Goal: Information Seeking & Learning: Learn about a topic

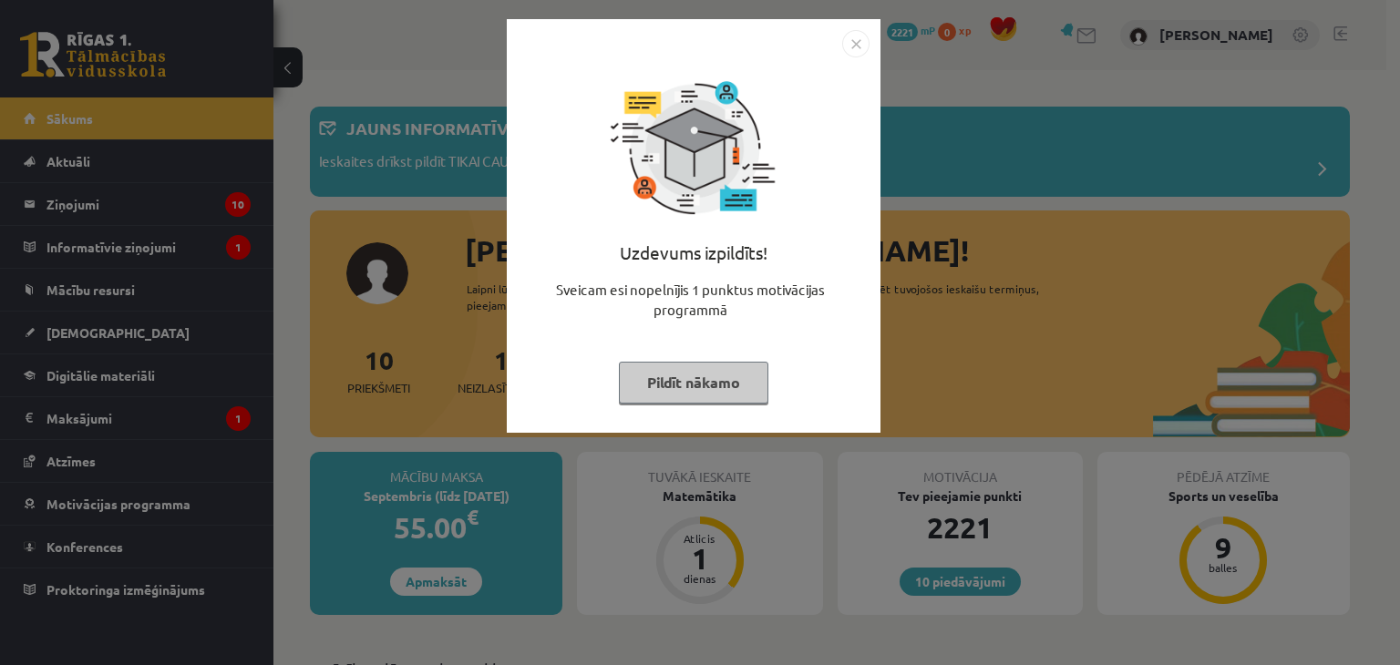
click at [747, 379] on button "Pildīt nākamo" at bounding box center [693, 383] width 149 height 42
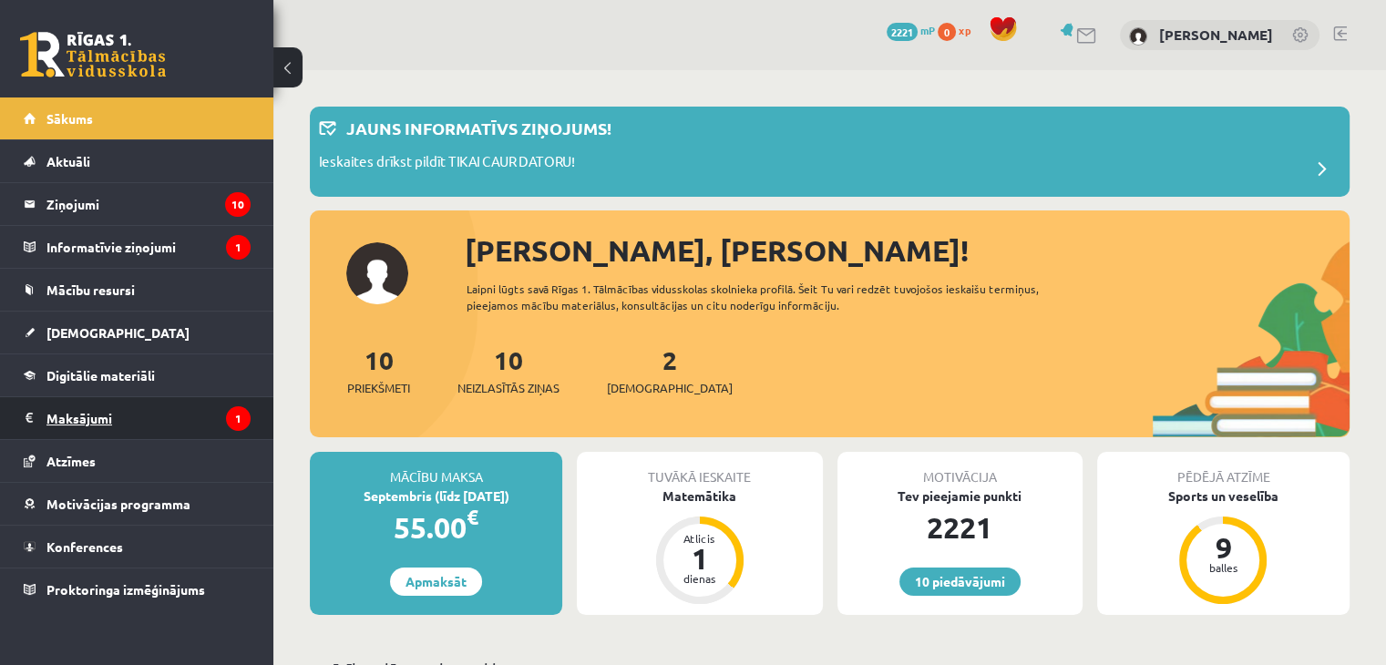
click at [148, 427] on legend "Maksājumi 1" at bounding box center [148, 418] width 204 height 42
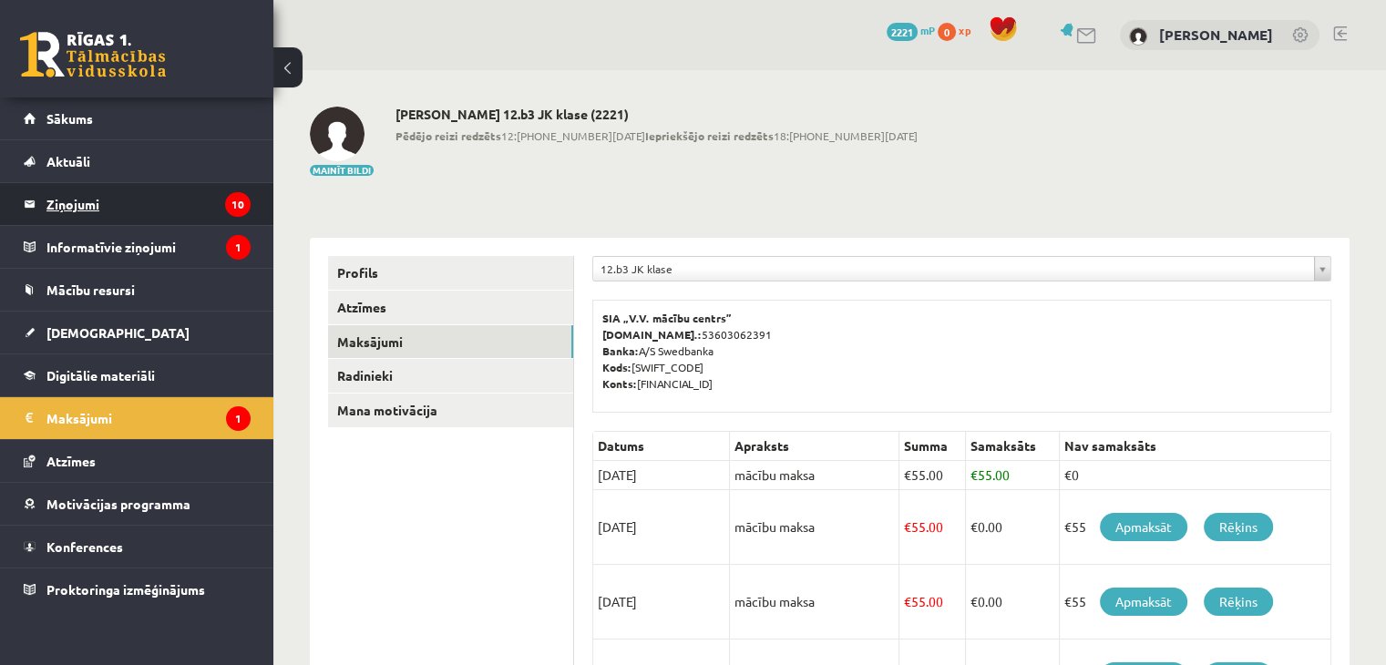
click at [66, 203] on legend "Ziņojumi 10" at bounding box center [148, 204] width 204 height 42
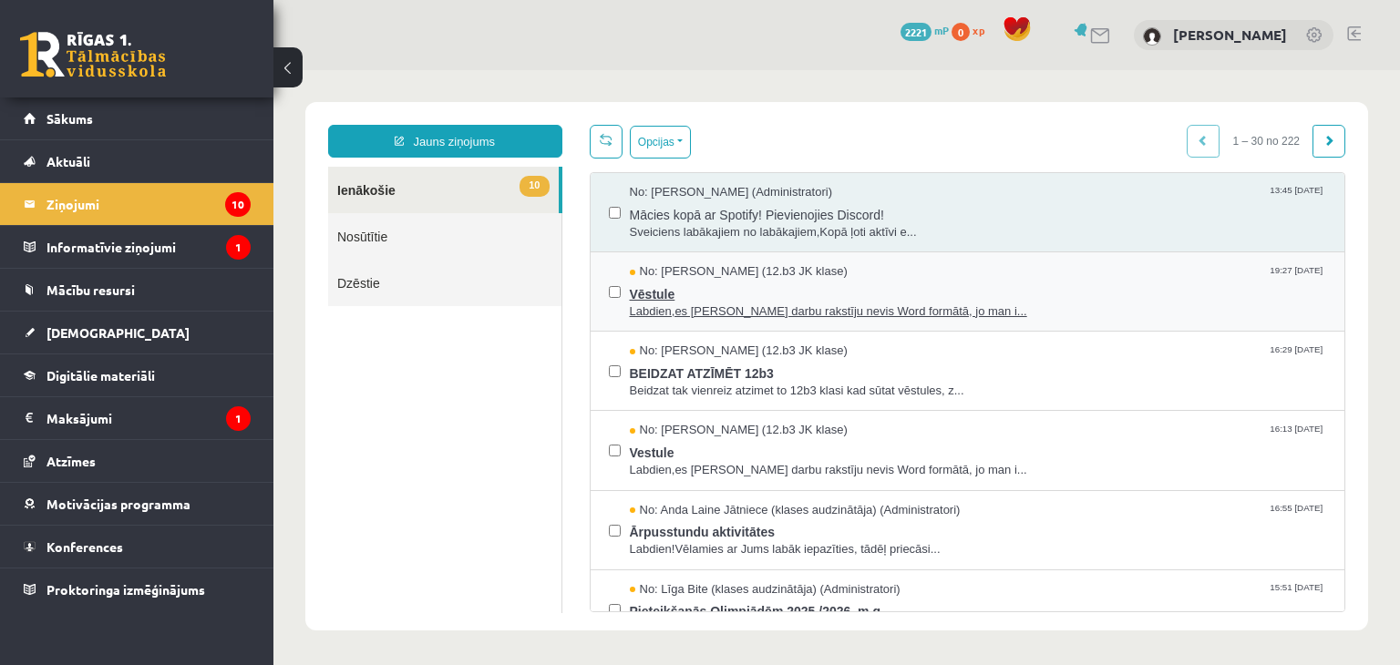
click at [649, 293] on span "Vēstule" at bounding box center [978, 292] width 697 height 23
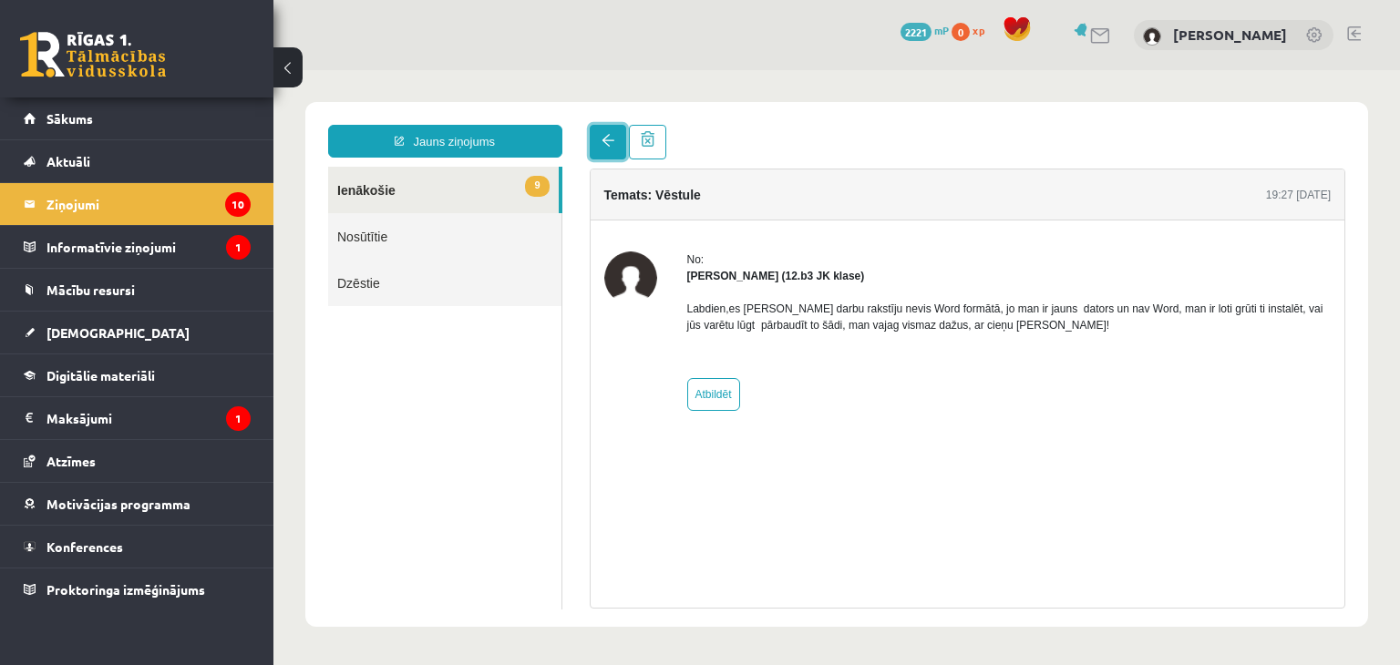
click at [605, 145] on span at bounding box center [608, 140] width 13 height 13
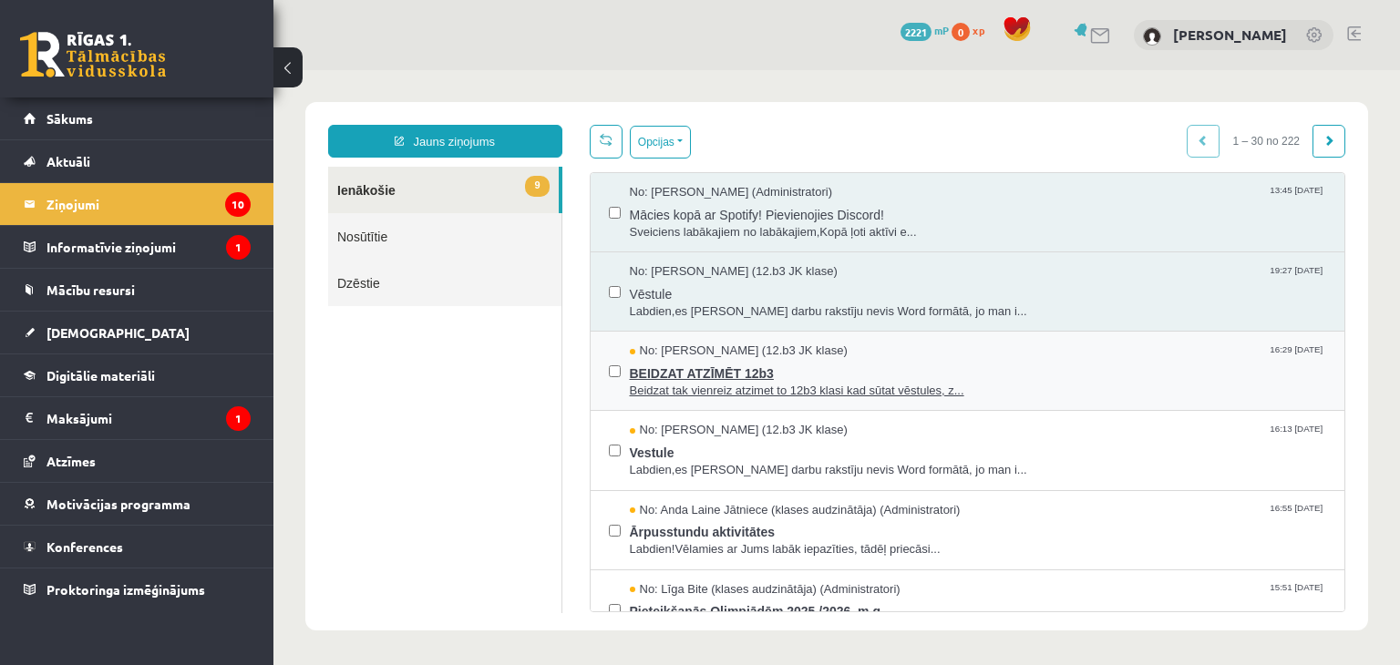
click at [682, 390] on span "Beidzat tak vienreiz atzimet to 12b3 klasi kad sūtat vēstules, z..." at bounding box center [978, 391] width 697 height 17
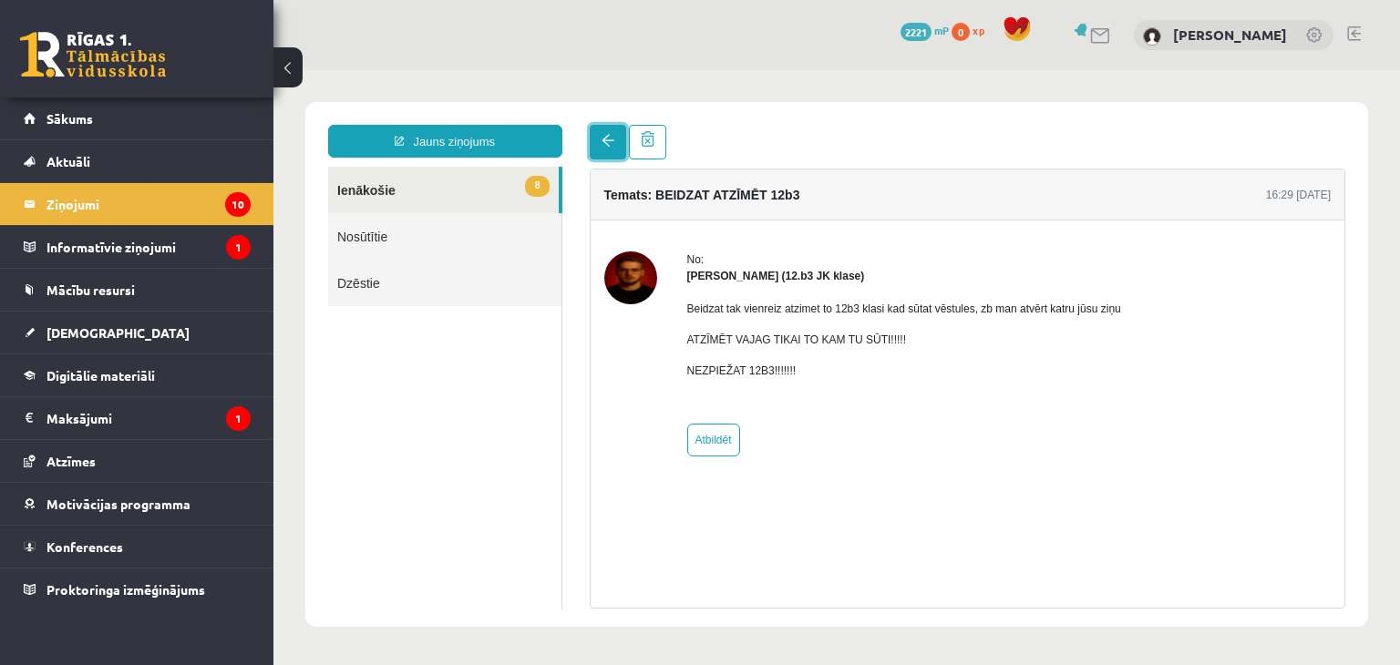
click at [599, 125] on link at bounding box center [608, 142] width 36 height 35
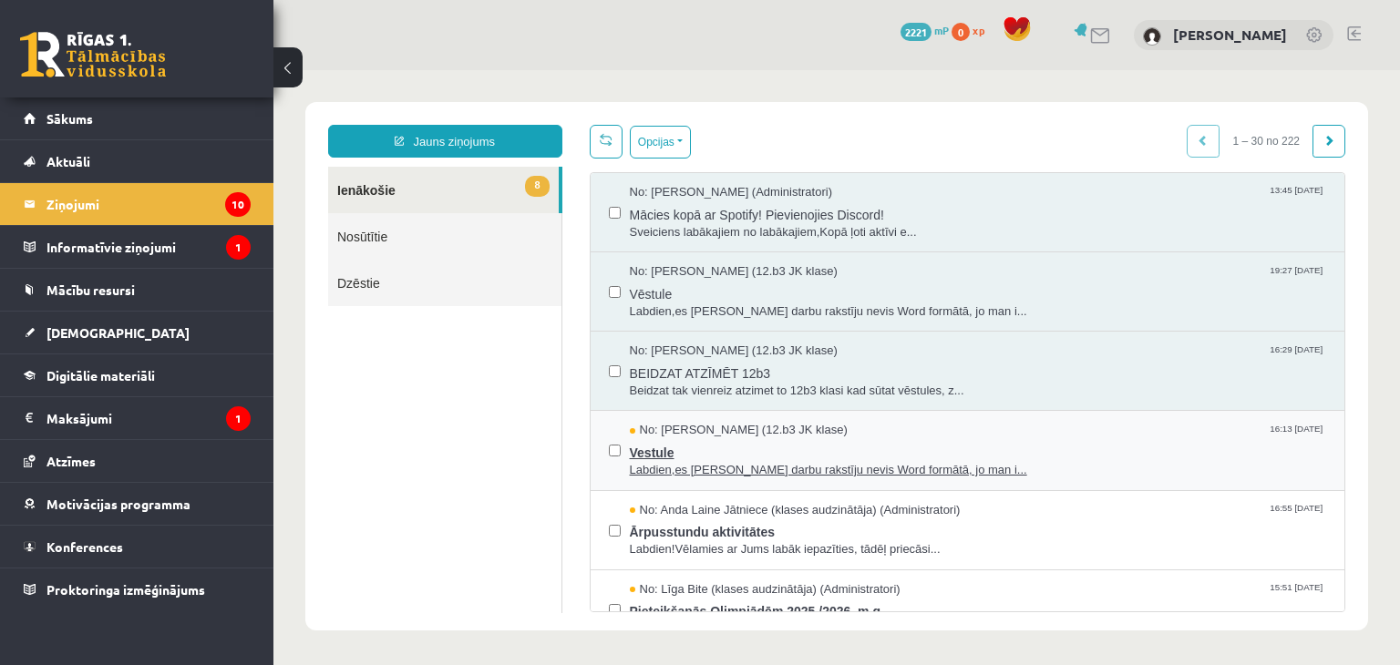
click at [671, 444] on span "Vestule" at bounding box center [978, 450] width 697 height 23
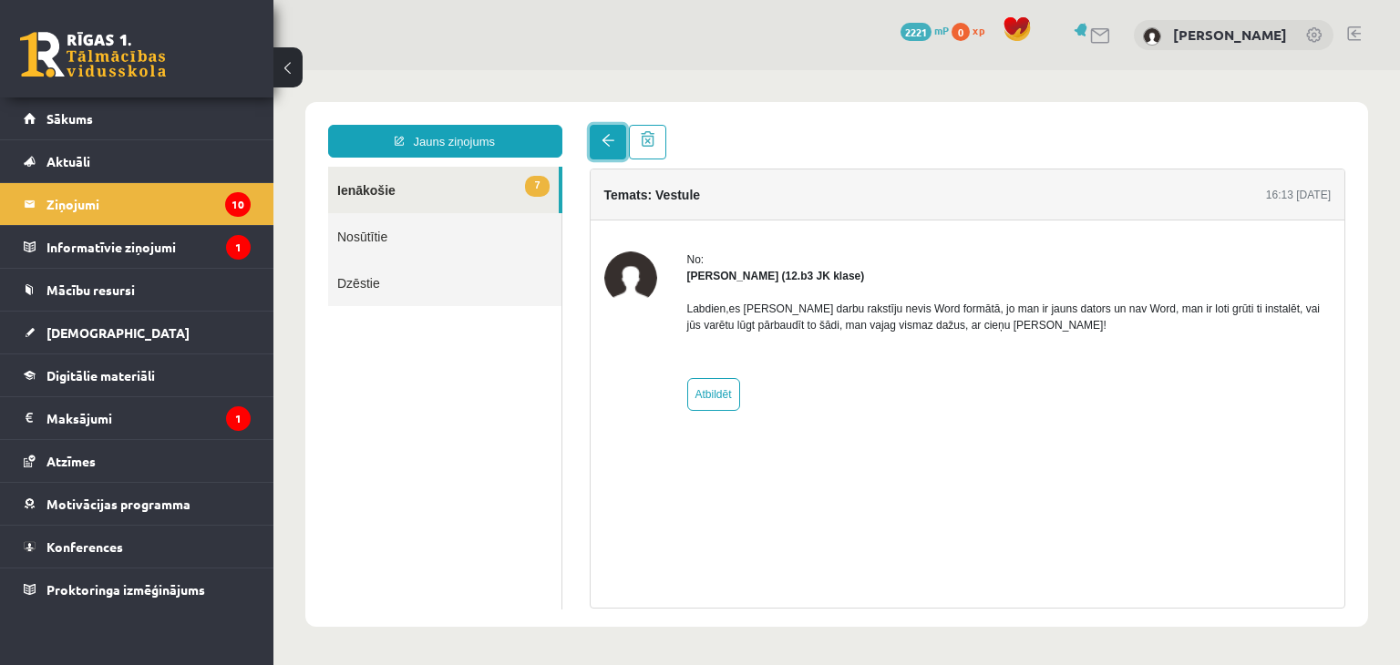
click at [602, 144] on span at bounding box center [608, 140] width 13 height 13
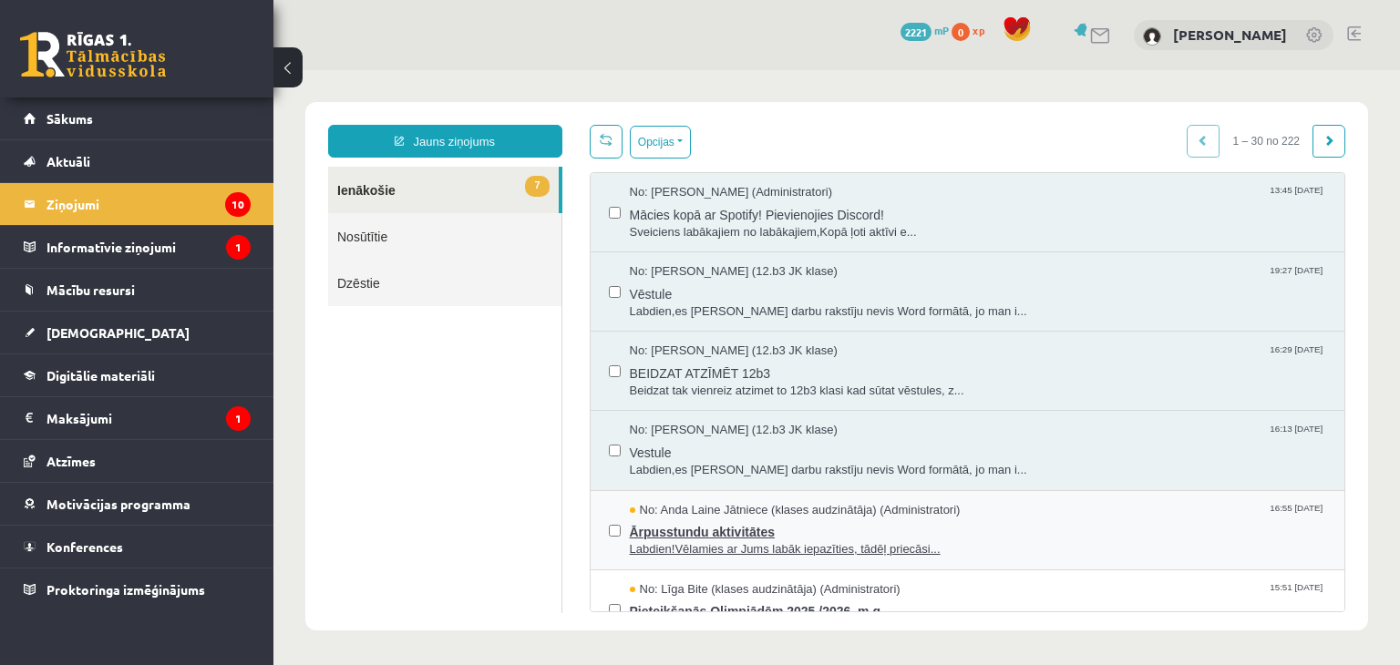
click at [656, 522] on span "Ārpusstundu aktivitātes" at bounding box center [978, 530] width 697 height 23
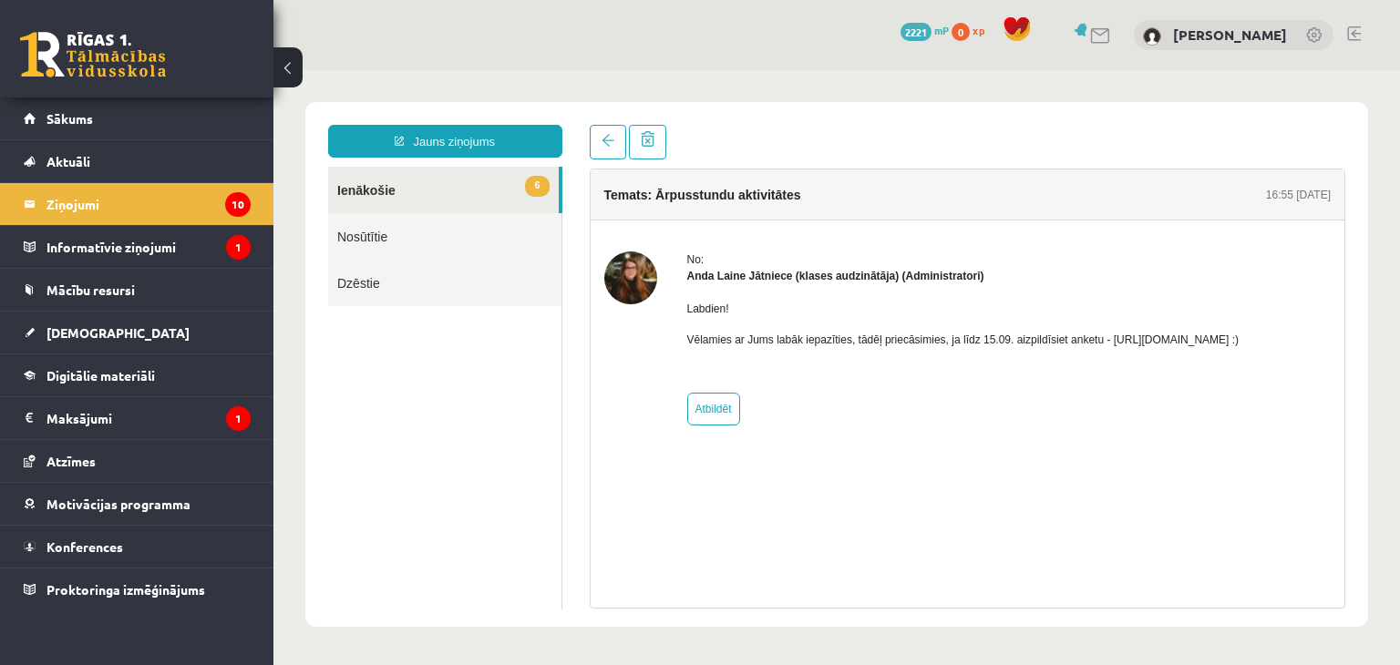
drag, startPoint x: 1101, startPoint y: 341, endPoint x: 1295, endPoint y: 336, distance: 194.2
click at [1240, 336] on p "Vēlamies ar Jums labāk iepazīties, tādēļ priecāsimies, ja līdz 15.09. aizpildīs…" at bounding box center [963, 340] width 552 height 16
copy p "[URL][DOMAIN_NAME]"
click at [592, 138] on link at bounding box center [608, 142] width 36 height 35
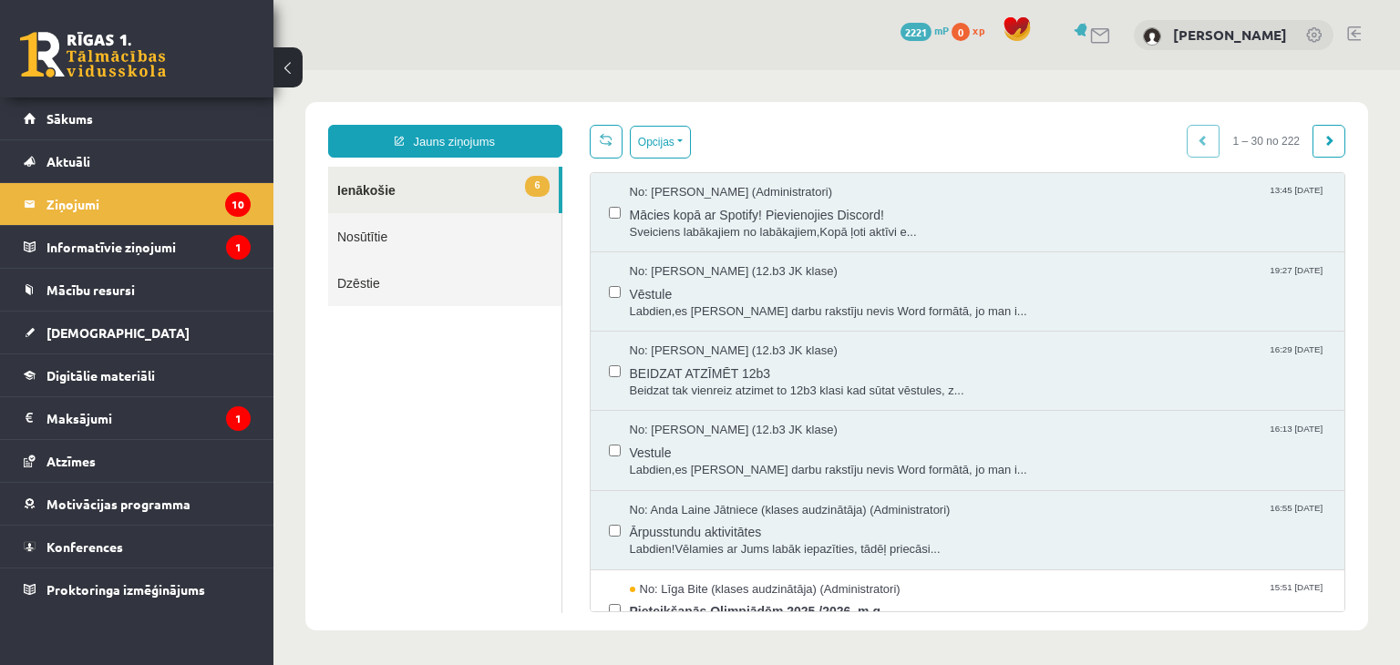
click at [621, 290] on div "No: [PERSON_NAME] (12.b3 JK klase) 19:27 [DATE] Vēstule Labdien,es [PERSON_NAME…" at bounding box center [968, 291] width 718 height 57
click at [598, 289] on div "No: [PERSON_NAME] (12.b3 JK klase) 19:27 [DATE] Vēstule Labdien,es [PERSON_NAME…" at bounding box center [968, 291] width 755 height 79
click at [609, 377] on label at bounding box center [615, 363] width 12 height 40
click at [609, 457] on label at bounding box center [615, 442] width 12 height 40
click at [609, 534] on label at bounding box center [615, 522] width 12 height 40
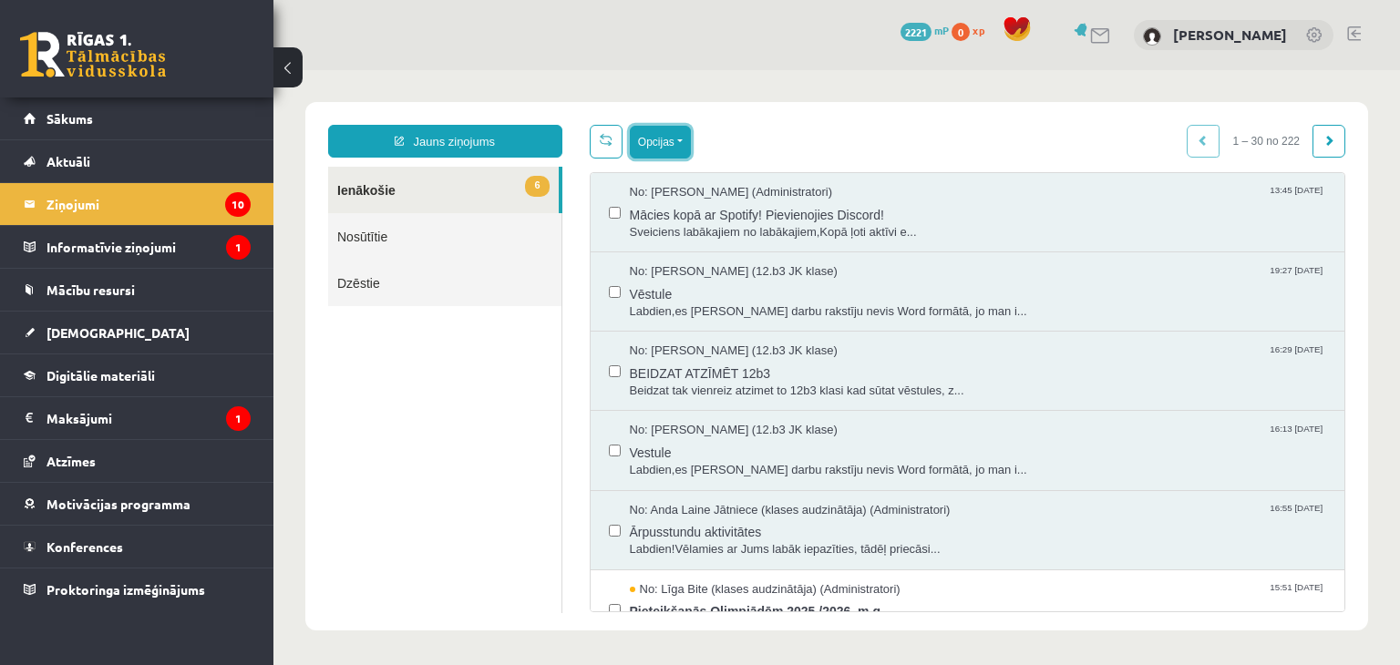
click at [666, 139] on button "Opcijas" at bounding box center [660, 142] width 61 height 33
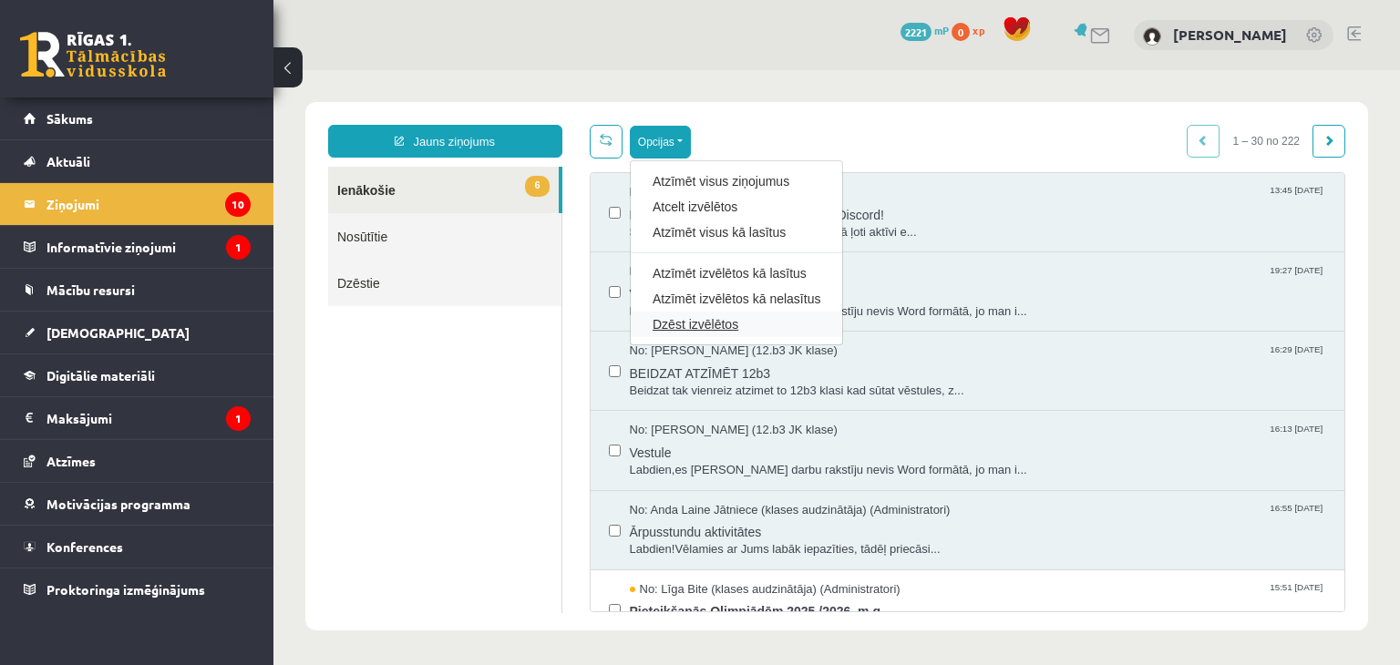
click at [695, 324] on link "Dzēst izvēlētos" at bounding box center [737, 324] width 168 height 18
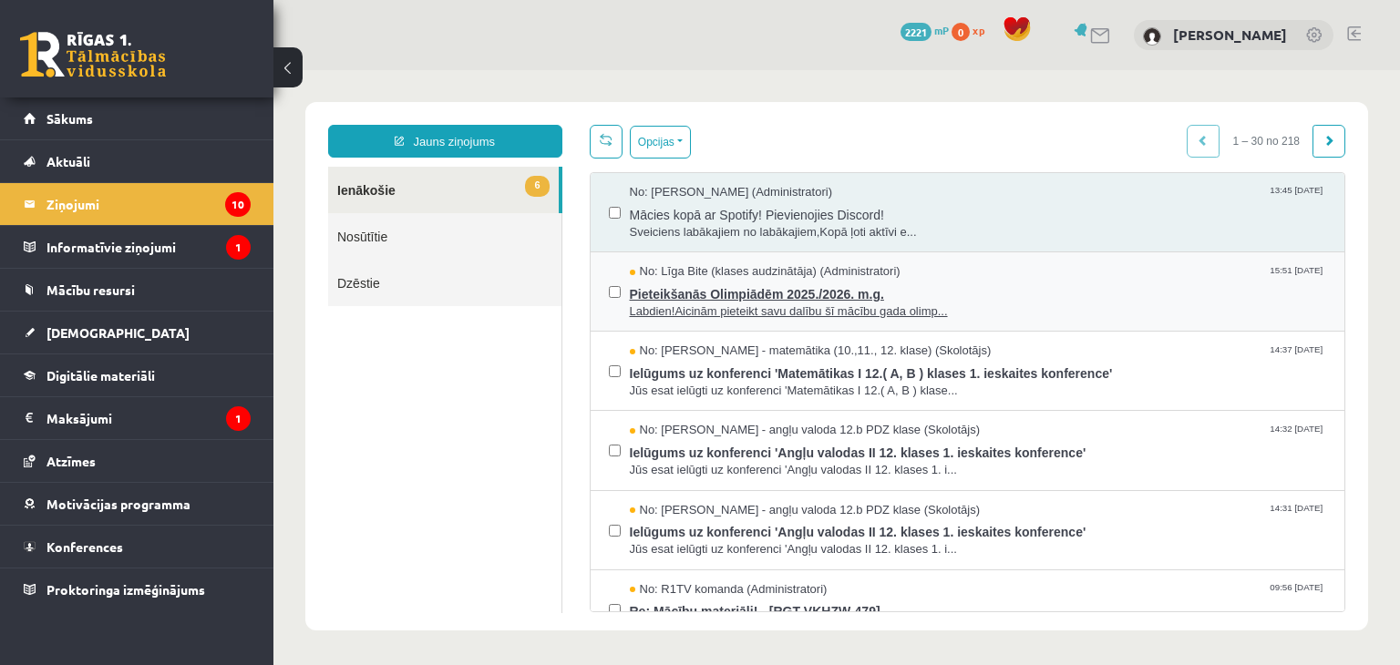
click at [706, 294] on span "Pieteikšanās Olimpiādēm 2025./2026. m.g." at bounding box center [978, 292] width 697 height 23
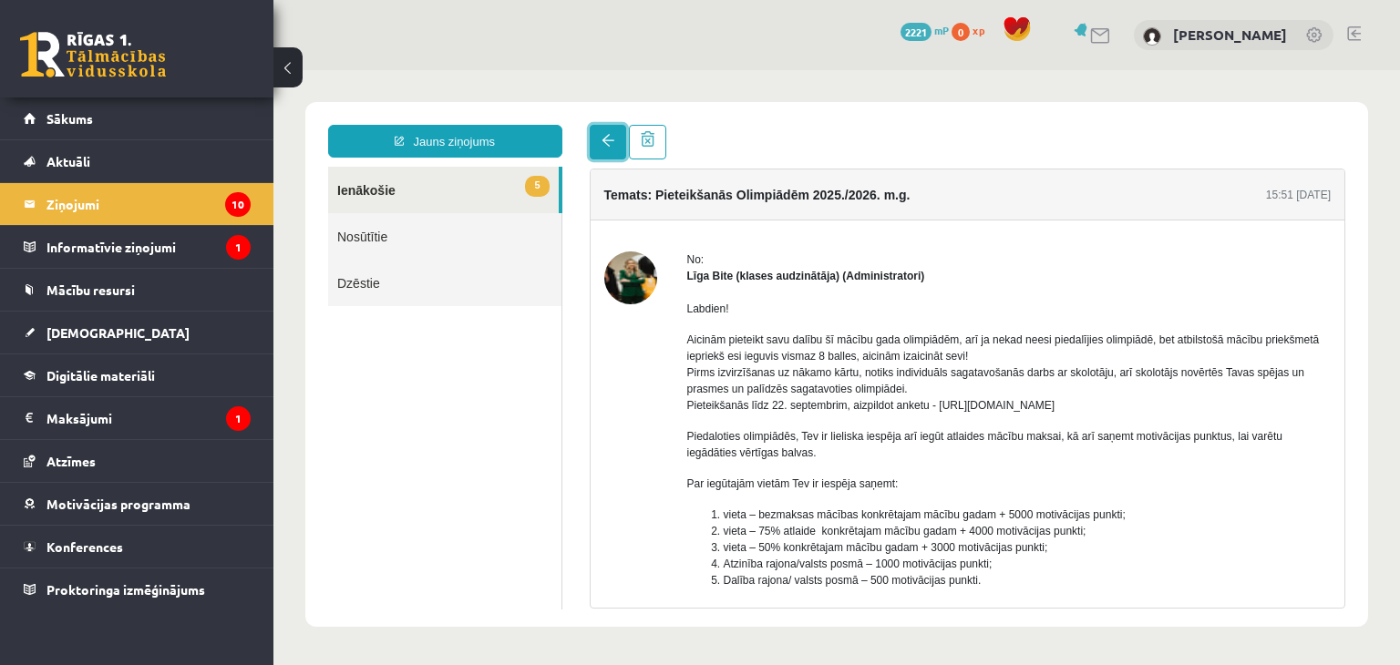
click at [602, 139] on span at bounding box center [608, 140] width 13 height 13
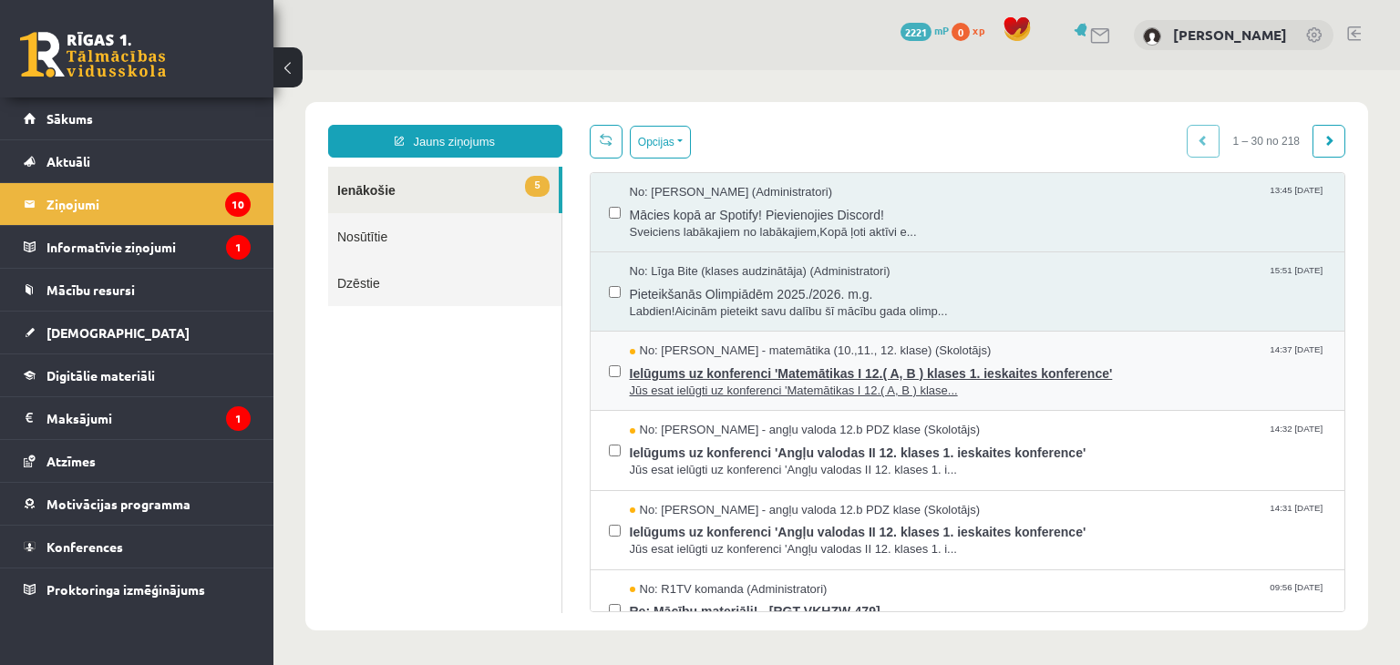
click at [685, 369] on span "Ielūgums uz konferenci 'Matemātikas I 12.( A, B ) klases 1. ieskaites konferenc…" at bounding box center [978, 371] width 697 height 23
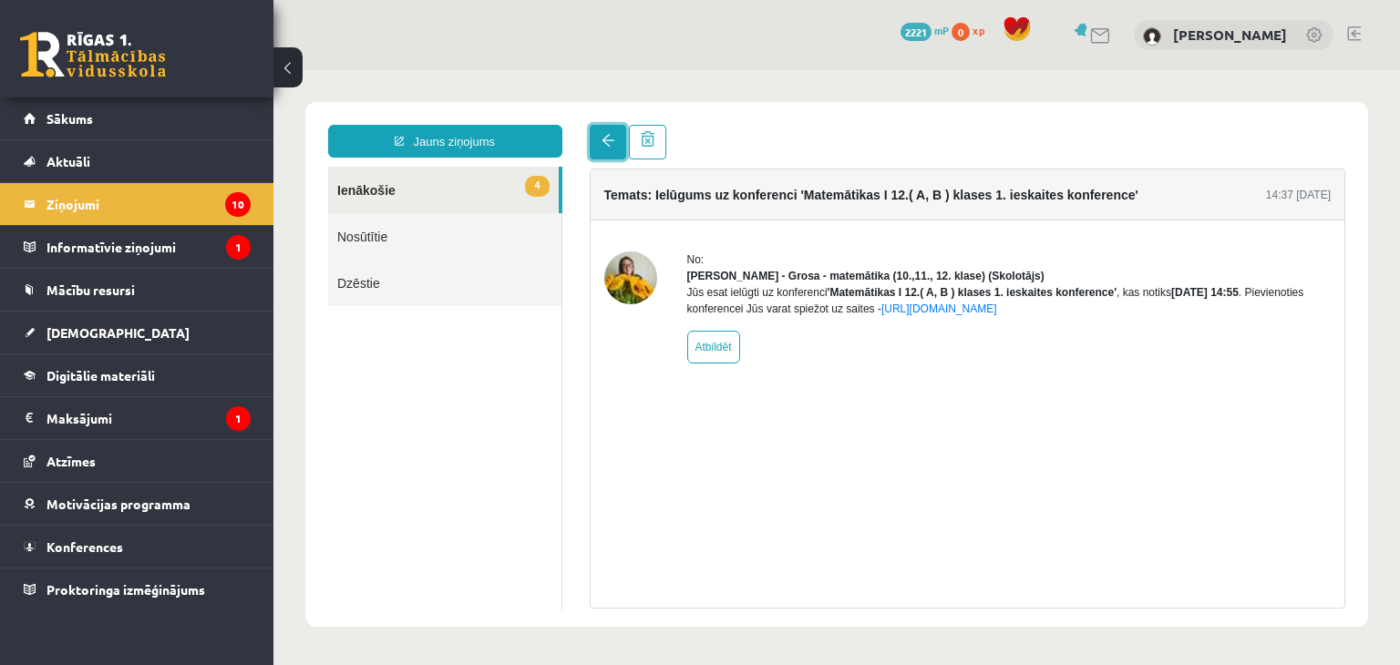
click at [606, 148] on link at bounding box center [608, 142] width 36 height 35
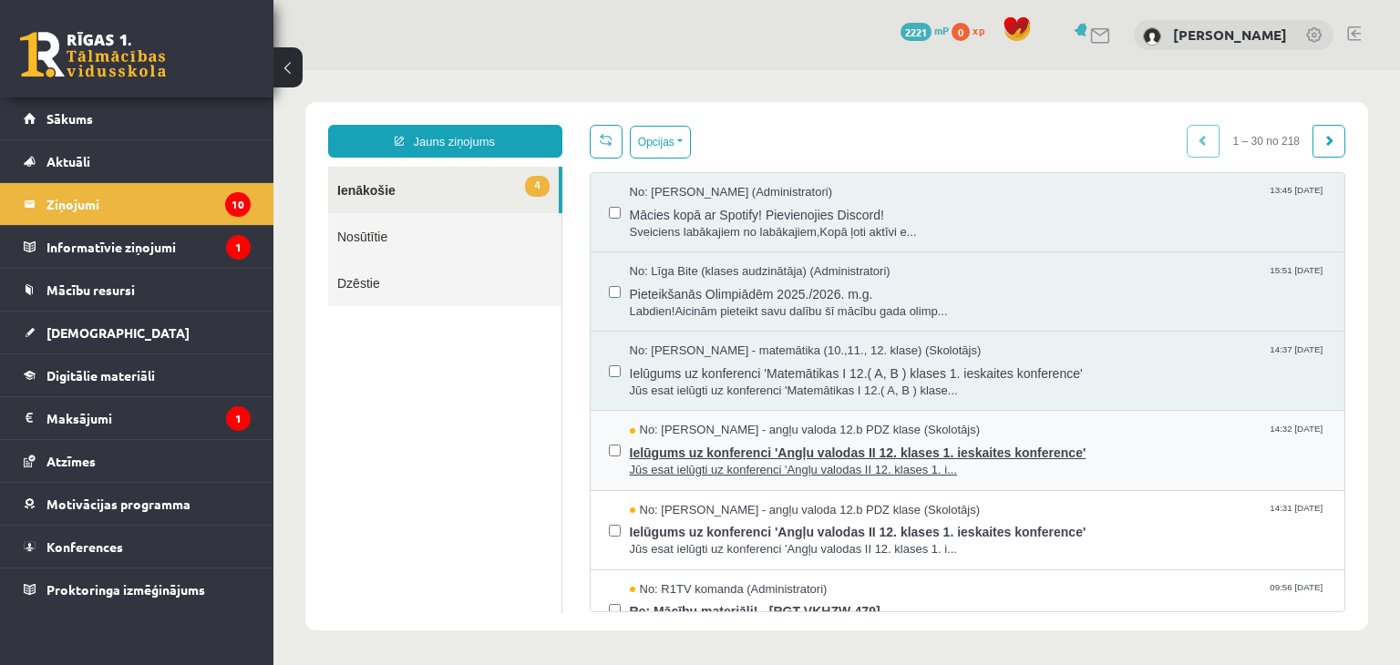
click at [695, 465] on span "Jūs esat ielūgti uz konferenci 'Angļu valodas II 12. klases 1. i..." at bounding box center [978, 470] width 697 height 17
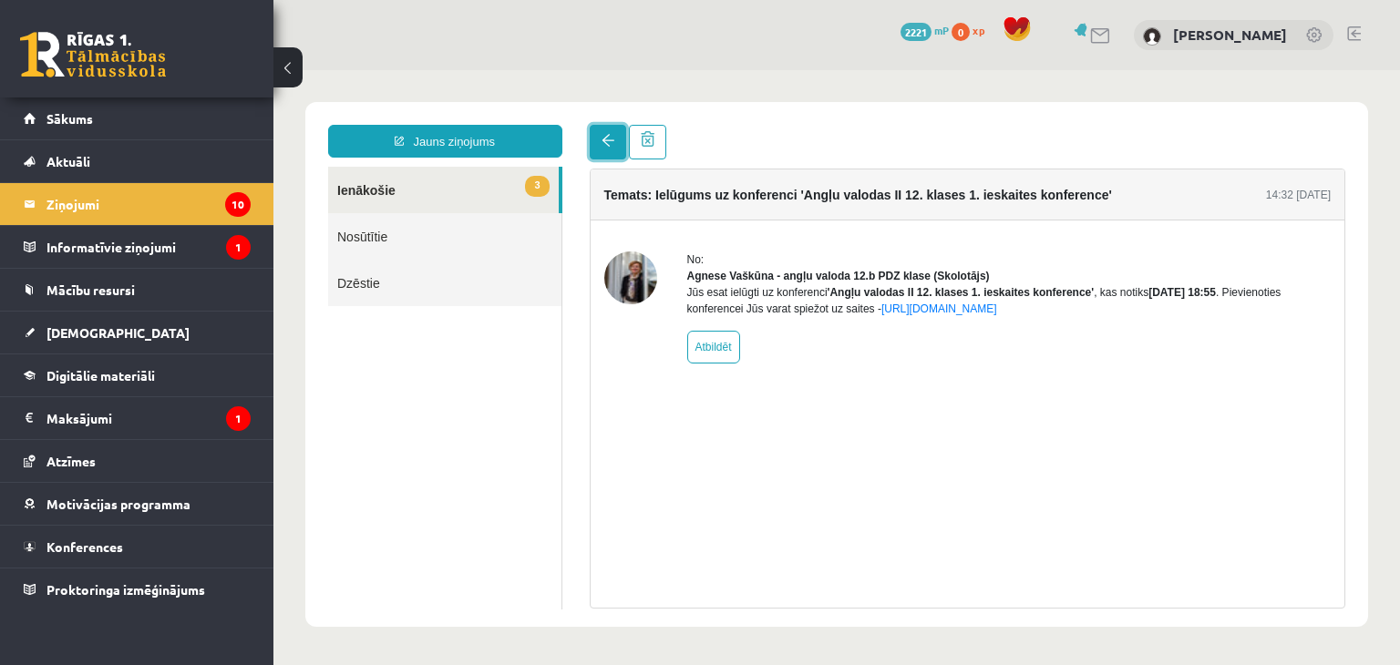
click at [598, 129] on link at bounding box center [608, 142] width 36 height 35
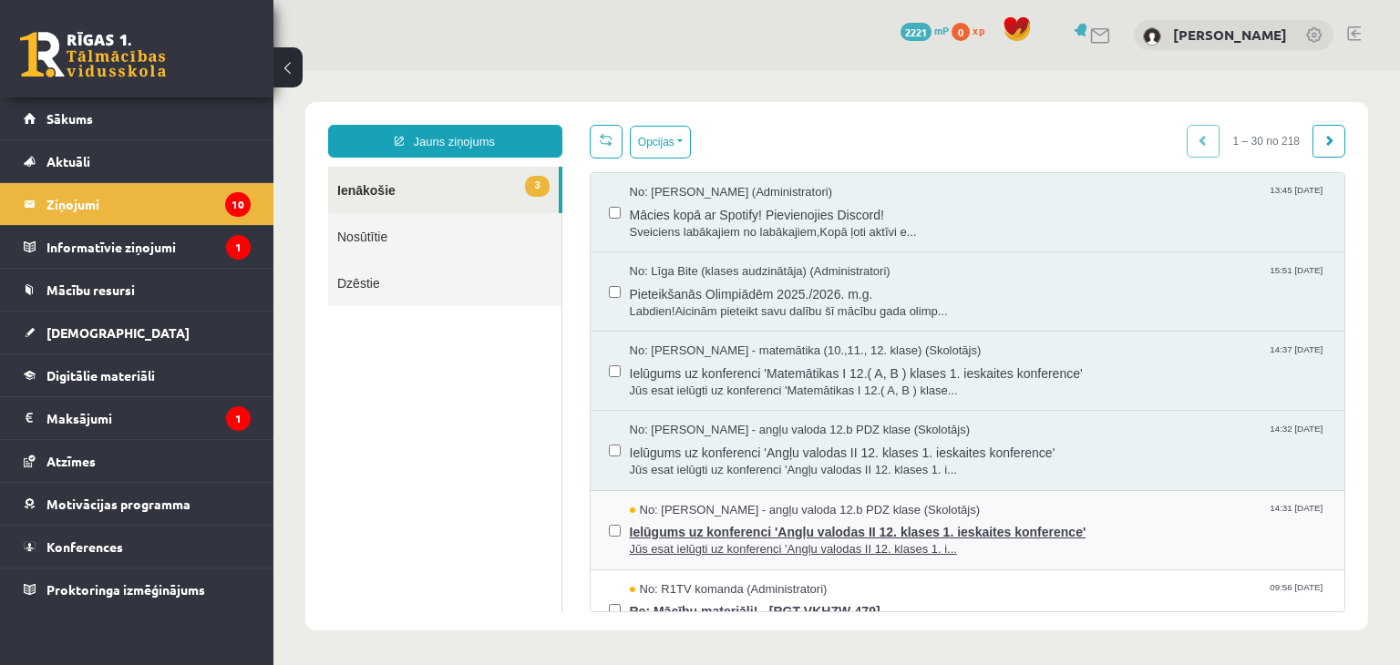
click at [719, 546] on span "Jūs esat ielūgti uz konferenci 'Angļu valodas II 12. klases 1. i..." at bounding box center [978, 549] width 697 height 17
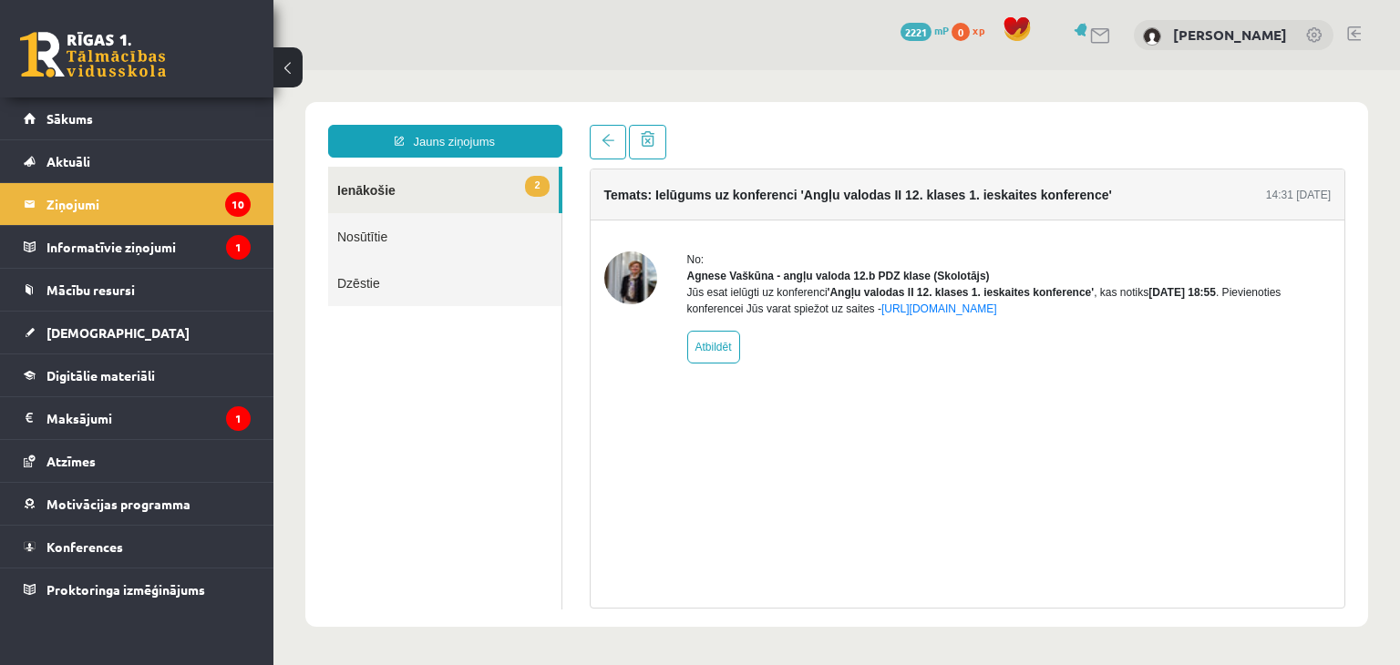
click at [616, 122] on div "Jauns ziņojums 2 Ienākošie Nosūtītie Dzēstie * ********* ********* ******* Tema…" at bounding box center [836, 364] width 1063 height 525
click at [613, 137] on link at bounding box center [608, 142] width 36 height 35
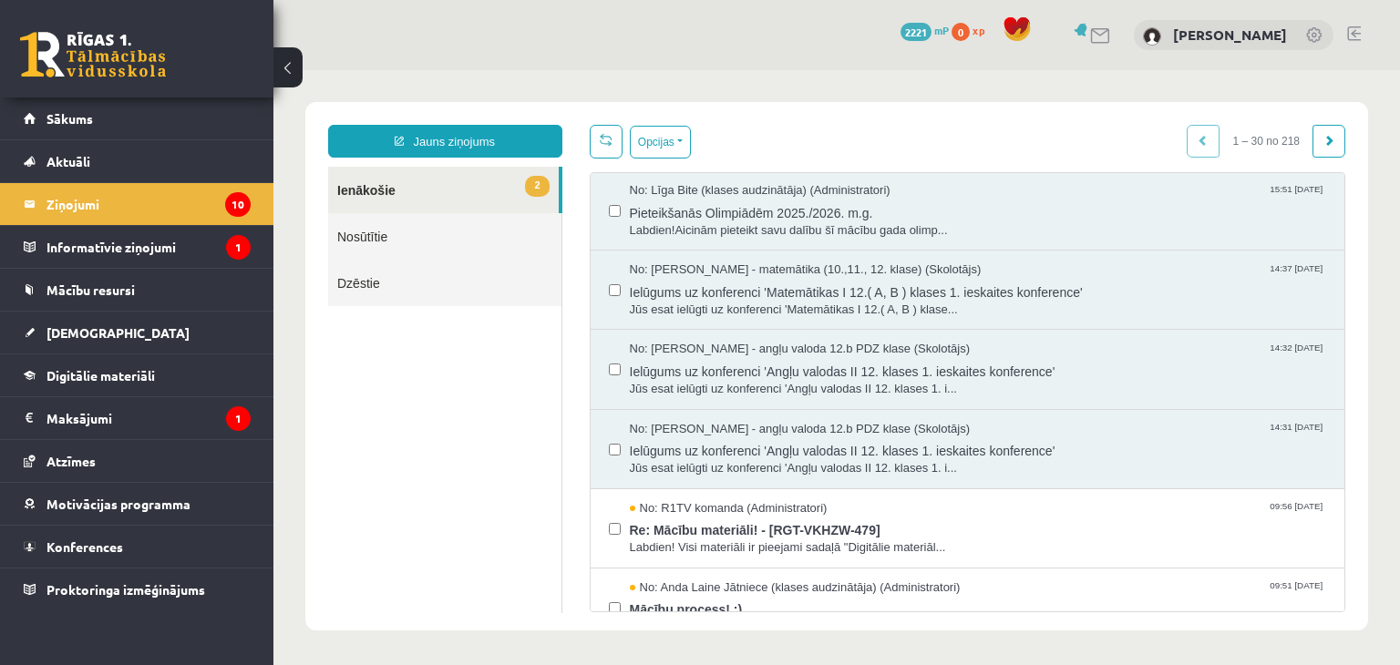
scroll to position [98, 0]
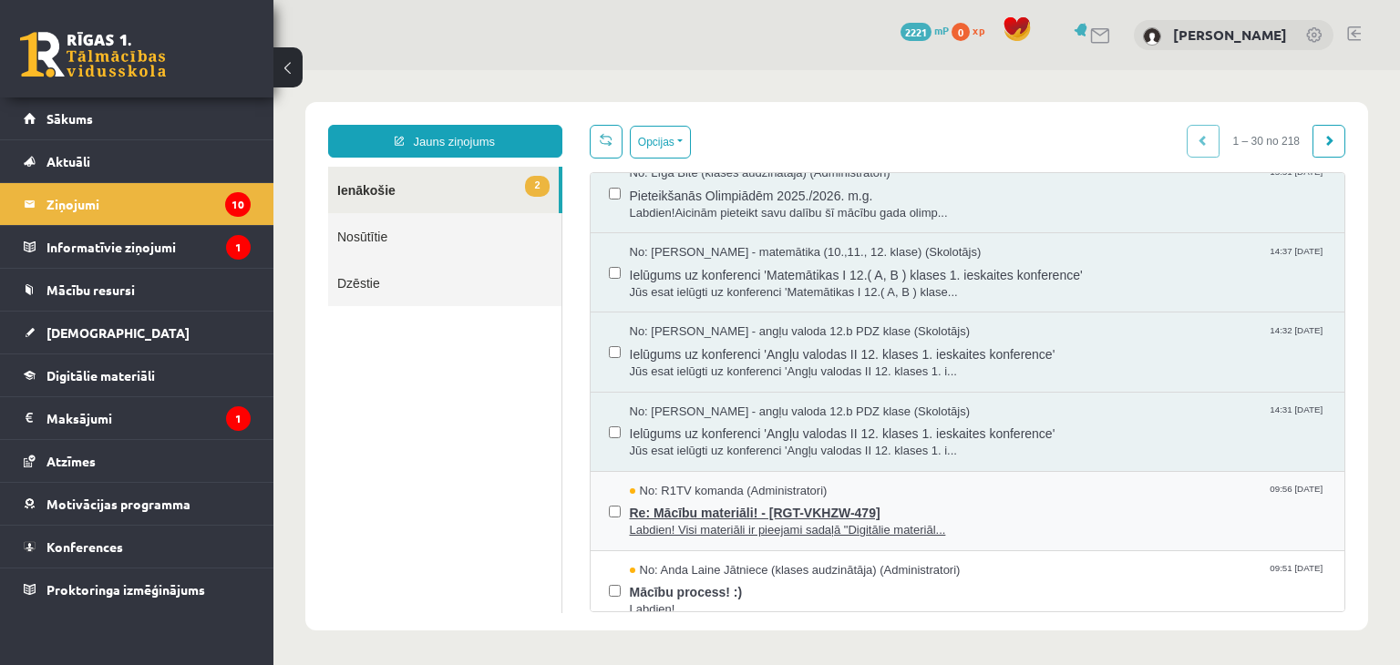
click at [729, 522] on span "Labdien! Visi materiāli ir pieejami sadaļā "Digitālie materiāl..." at bounding box center [978, 530] width 697 height 17
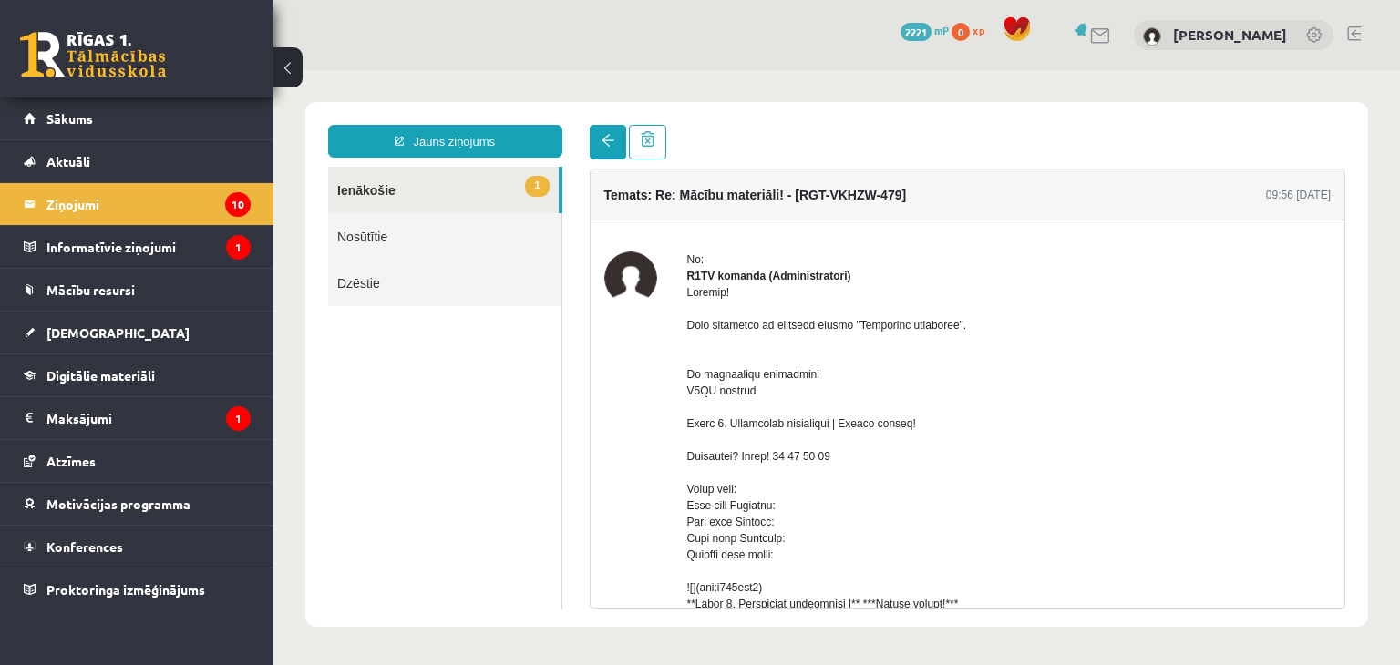
scroll to position [0, 0]
click at [602, 139] on span at bounding box center [608, 140] width 13 height 13
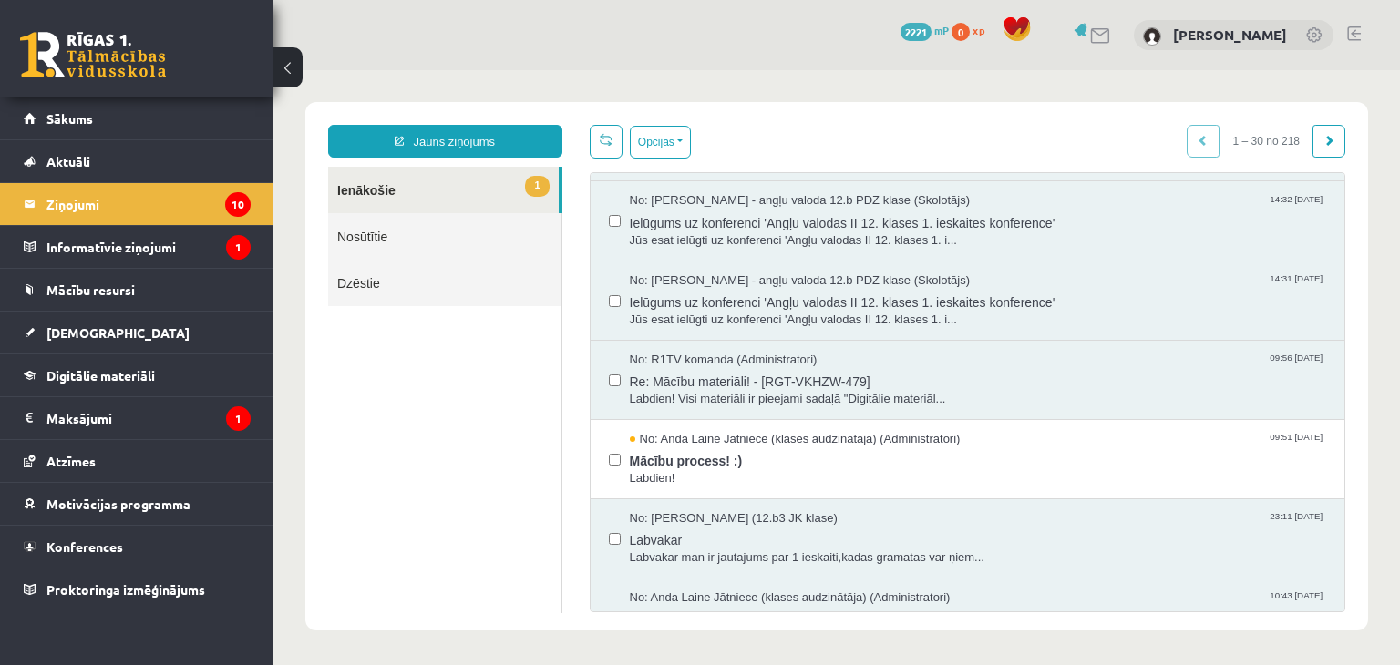
scroll to position [234, 0]
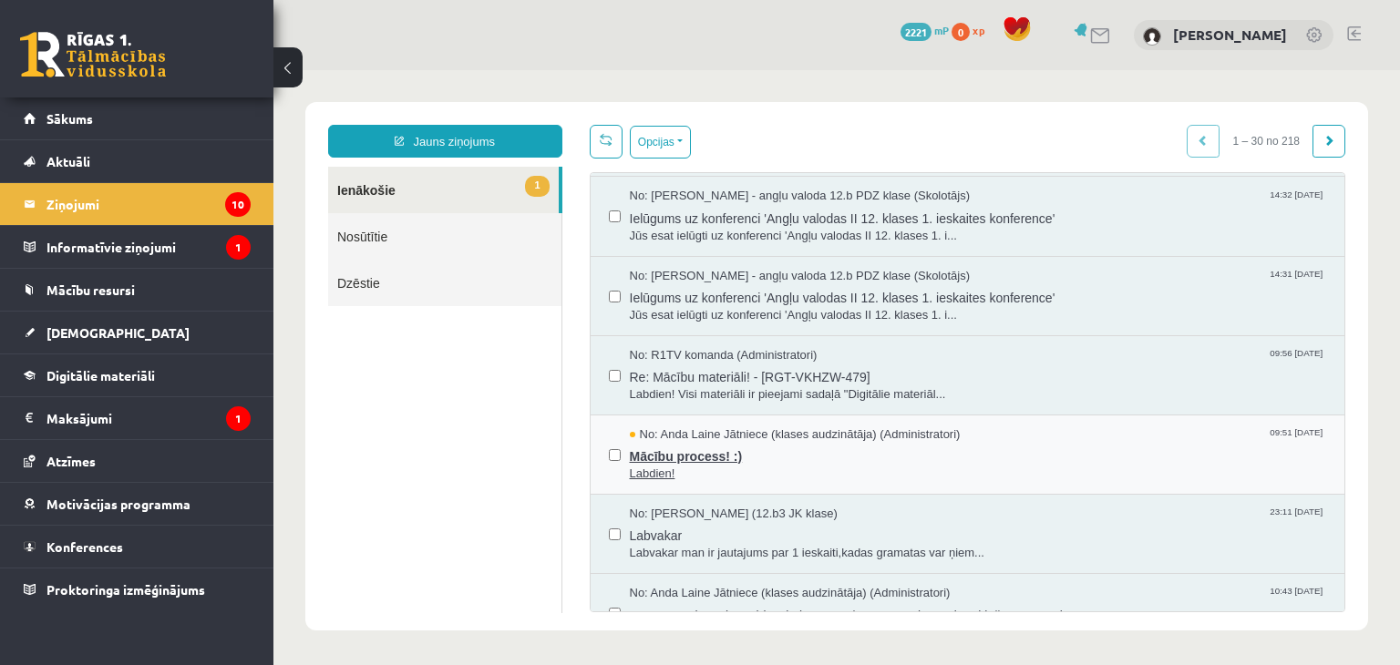
click at [712, 458] on span "Mācību process! :)" at bounding box center [978, 454] width 697 height 23
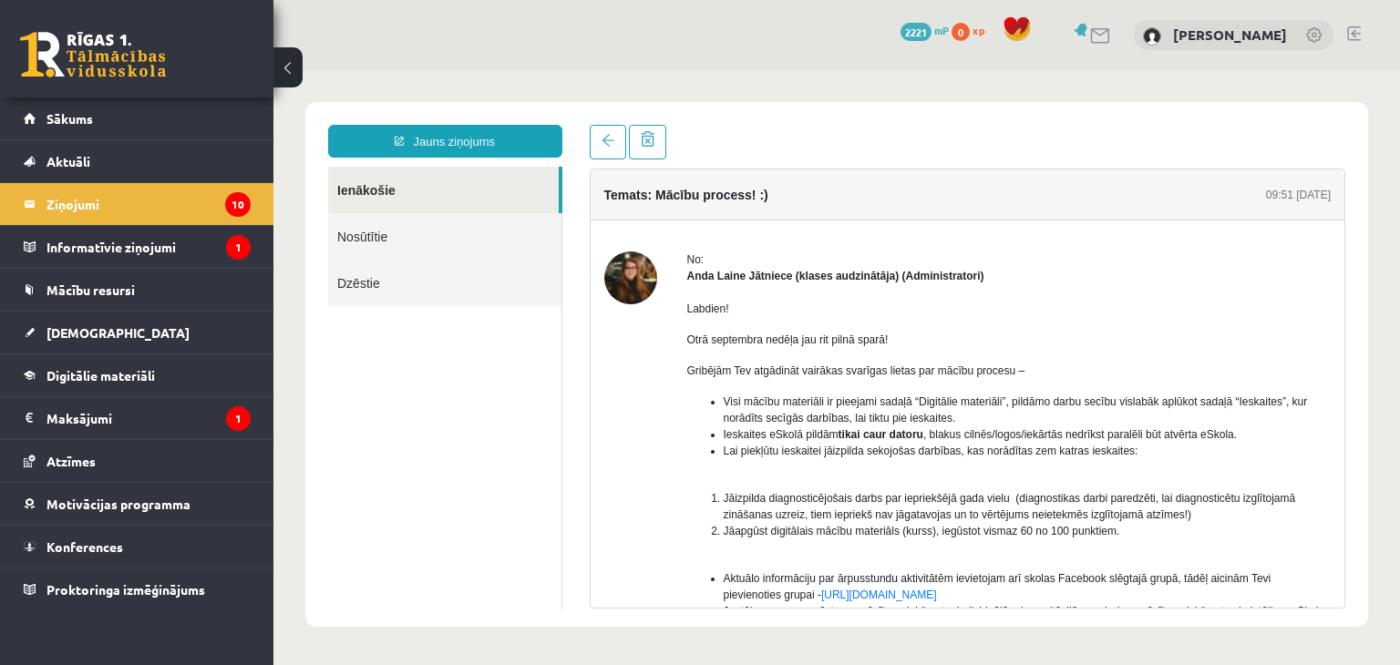
scroll to position [0, 0]
click at [598, 142] on link at bounding box center [608, 142] width 36 height 35
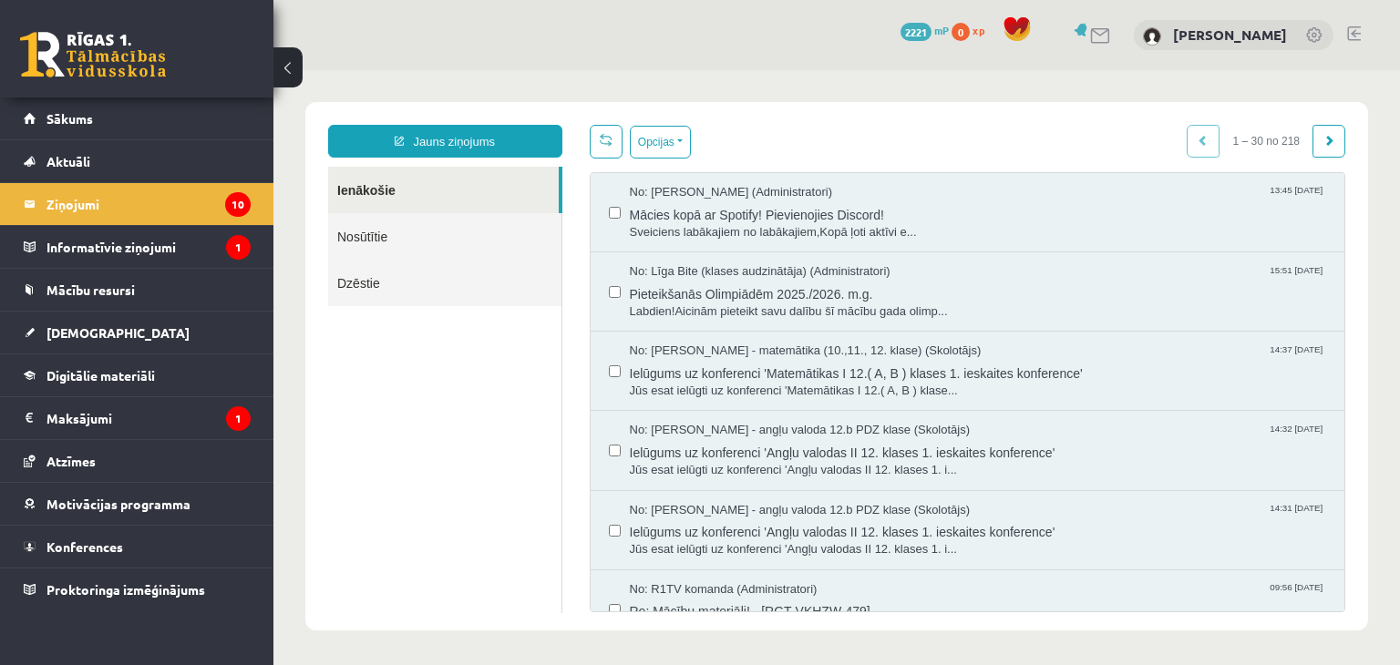
click at [613, 362] on label at bounding box center [615, 363] width 12 height 40
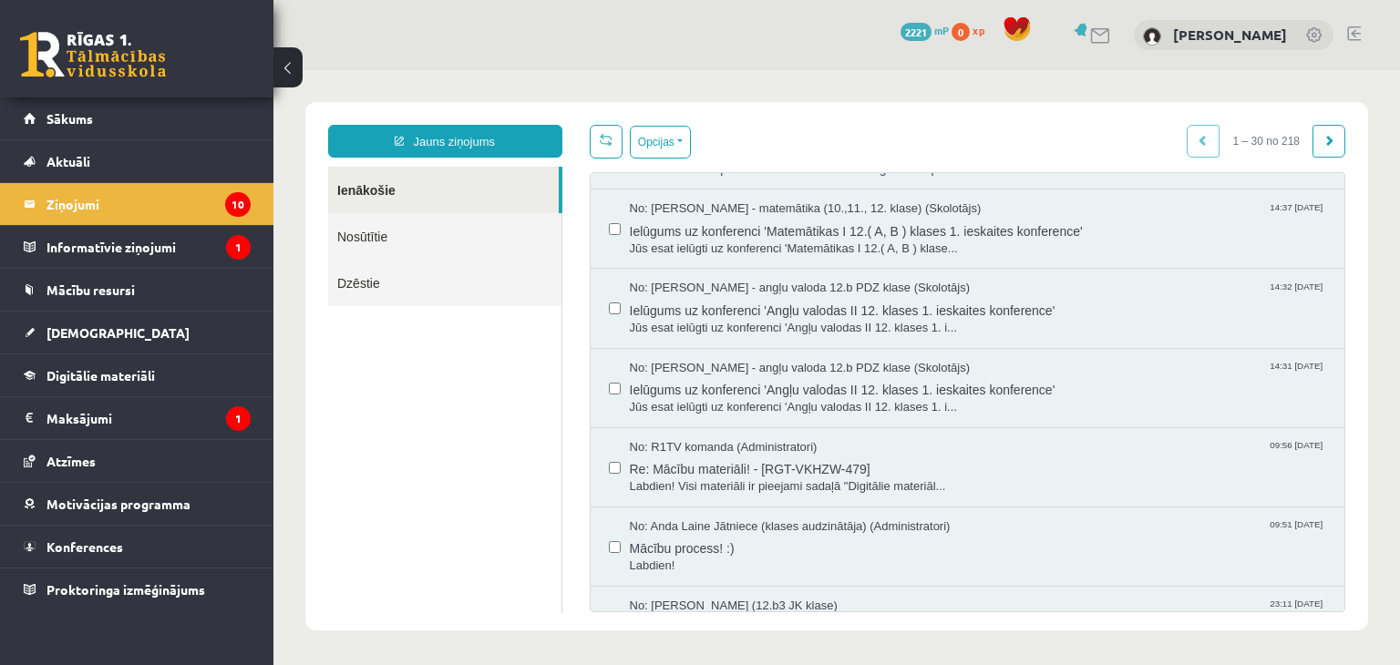
click at [594, 542] on div "No: [PERSON_NAME] Jātniece (klases audzinātāja) (Administratori) 09:51 [DATE] M…" at bounding box center [968, 547] width 755 height 79
click at [602, 545] on div "No: [PERSON_NAME] Jātniece (klases audzinātāja) (Administratori) 09:51 [DATE] M…" at bounding box center [968, 547] width 755 height 79
click at [623, 545] on div "No: [PERSON_NAME] Jātniece (klases audzinātāja) (Administratori) 09:51 [DATE] M…" at bounding box center [968, 547] width 718 height 57
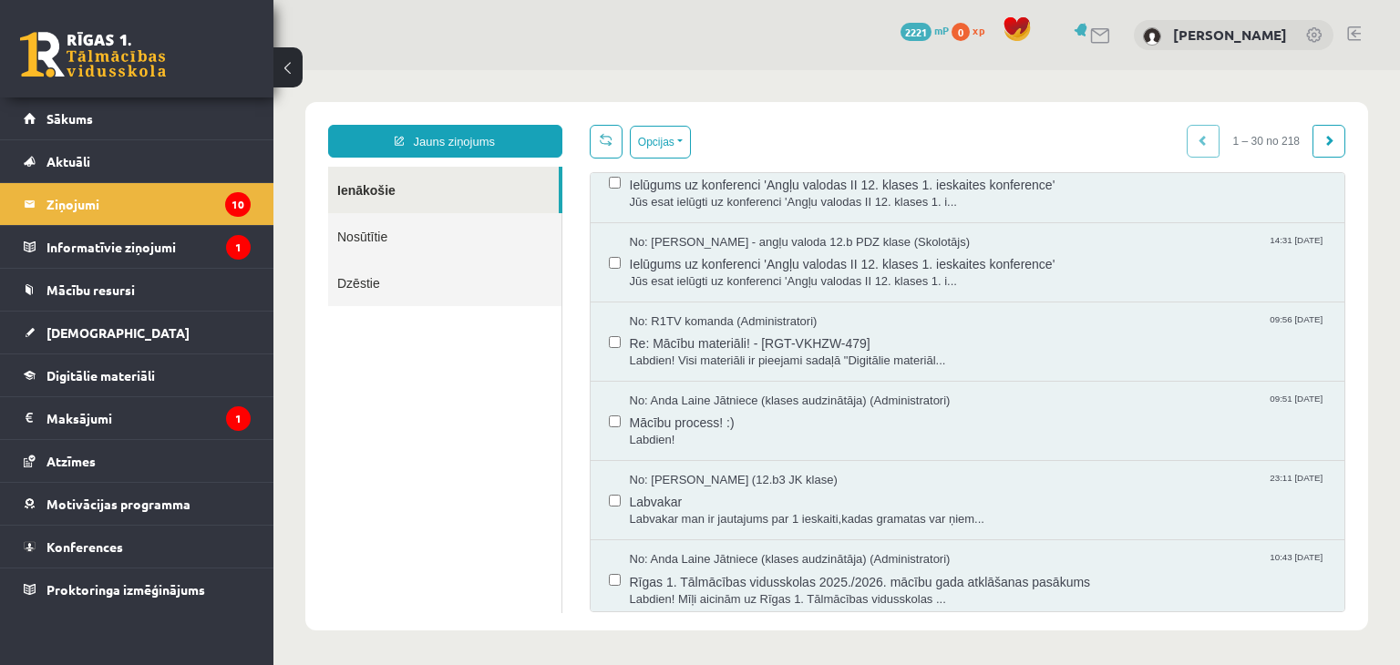
scroll to position [294, 0]
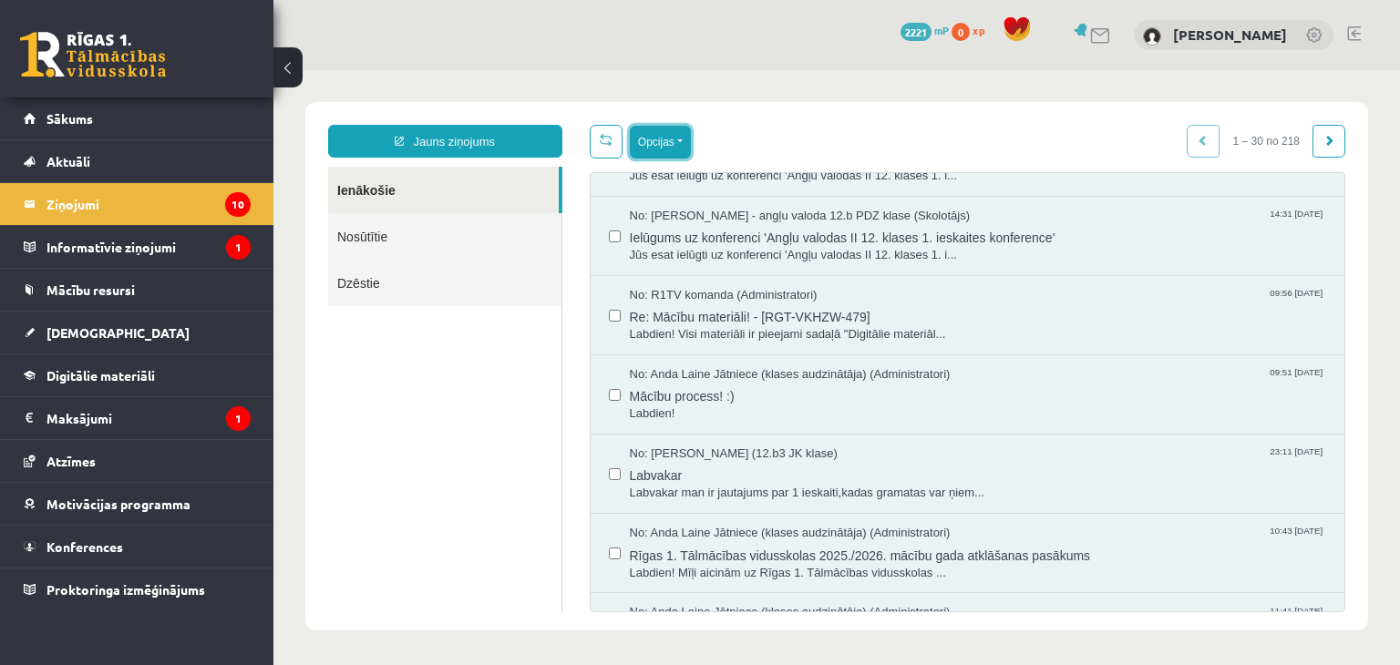
click at [688, 132] on button "Opcijas" at bounding box center [660, 142] width 61 height 33
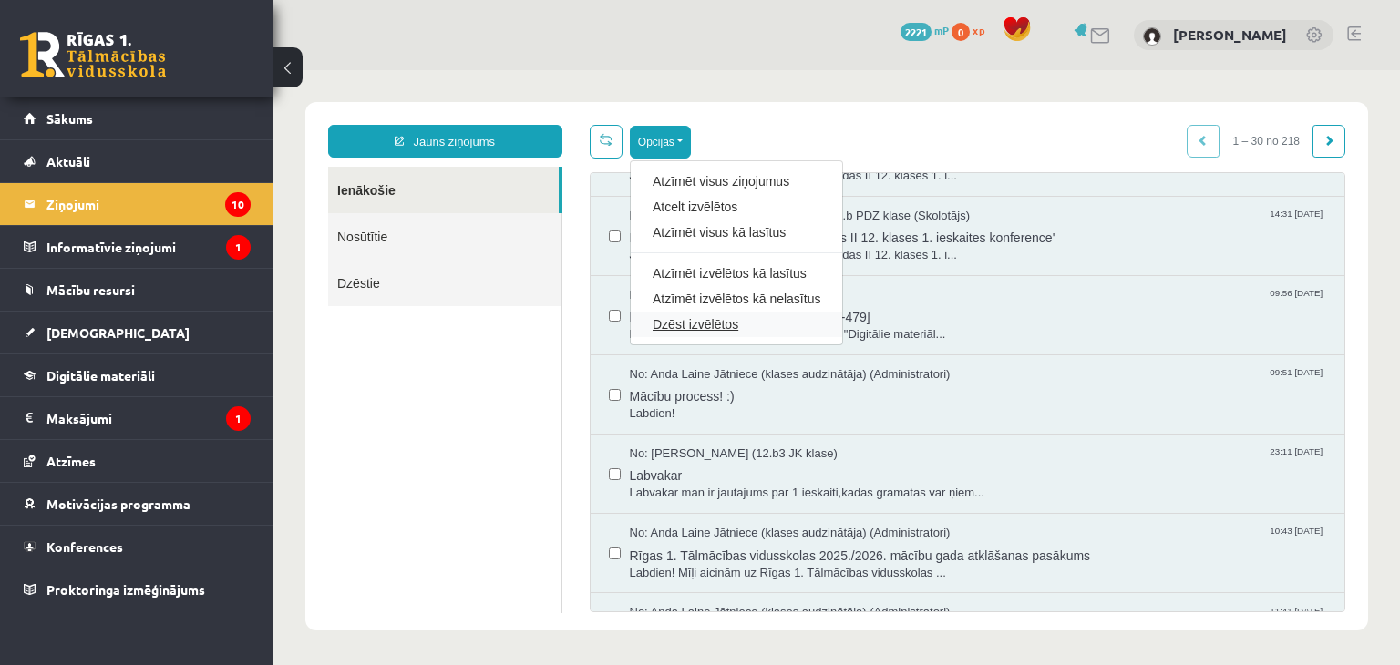
click at [692, 321] on link "Dzēst izvēlētos" at bounding box center [737, 324] width 168 height 18
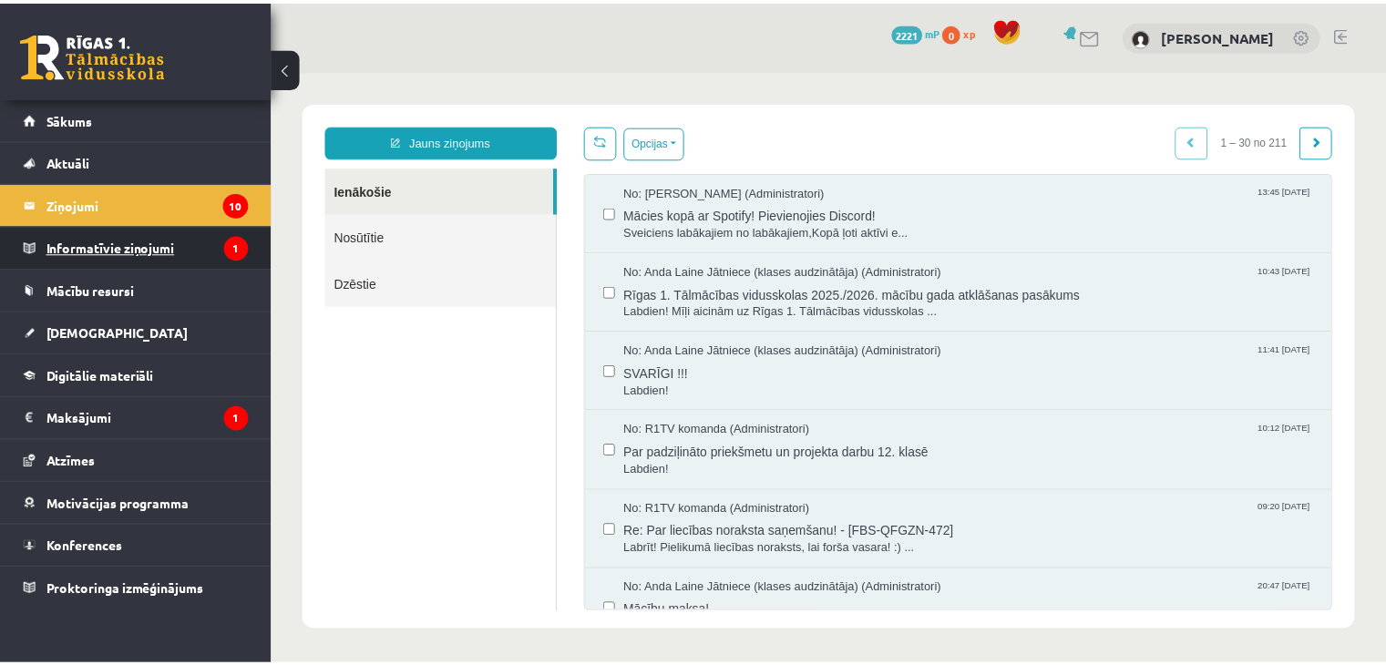
scroll to position [0, 0]
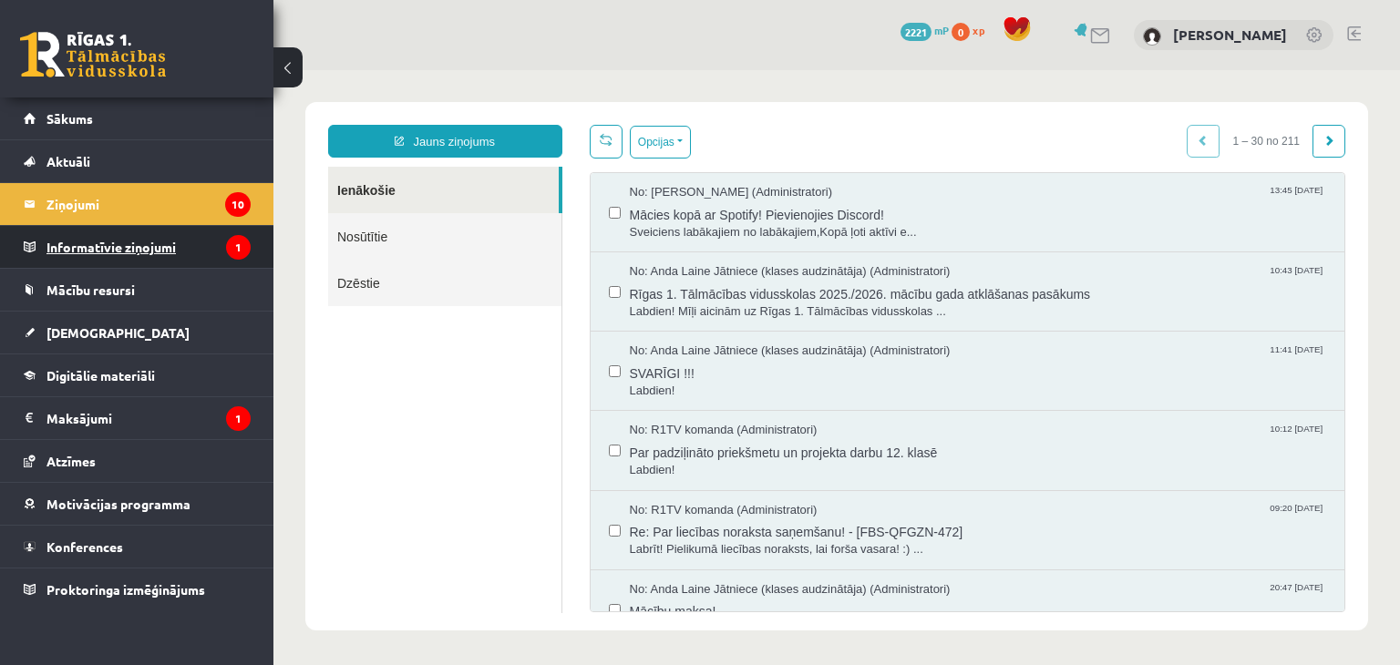
click at [108, 257] on legend "Informatīvie ziņojumi 1" at bounding box center [148, 247] width 204 height 42
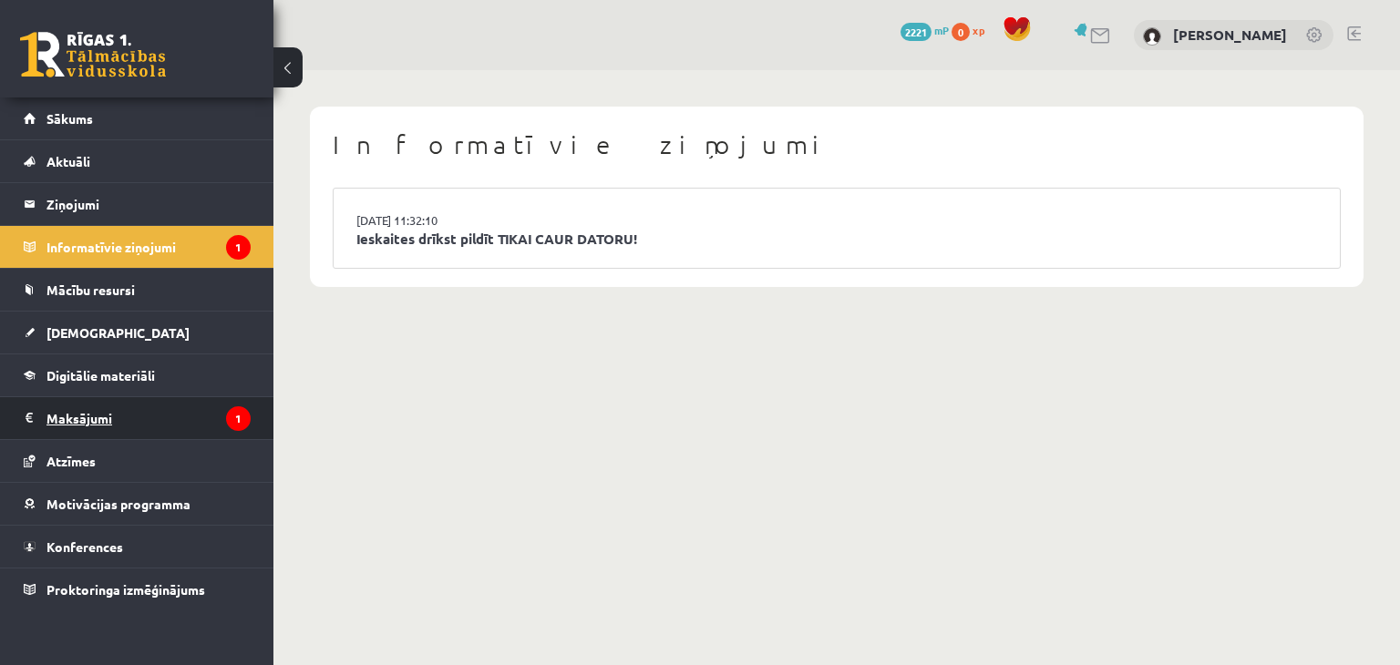
click at [111, 420] on legend "Maksājumi 1" at bounding box center [148, 418] width 204 height 42
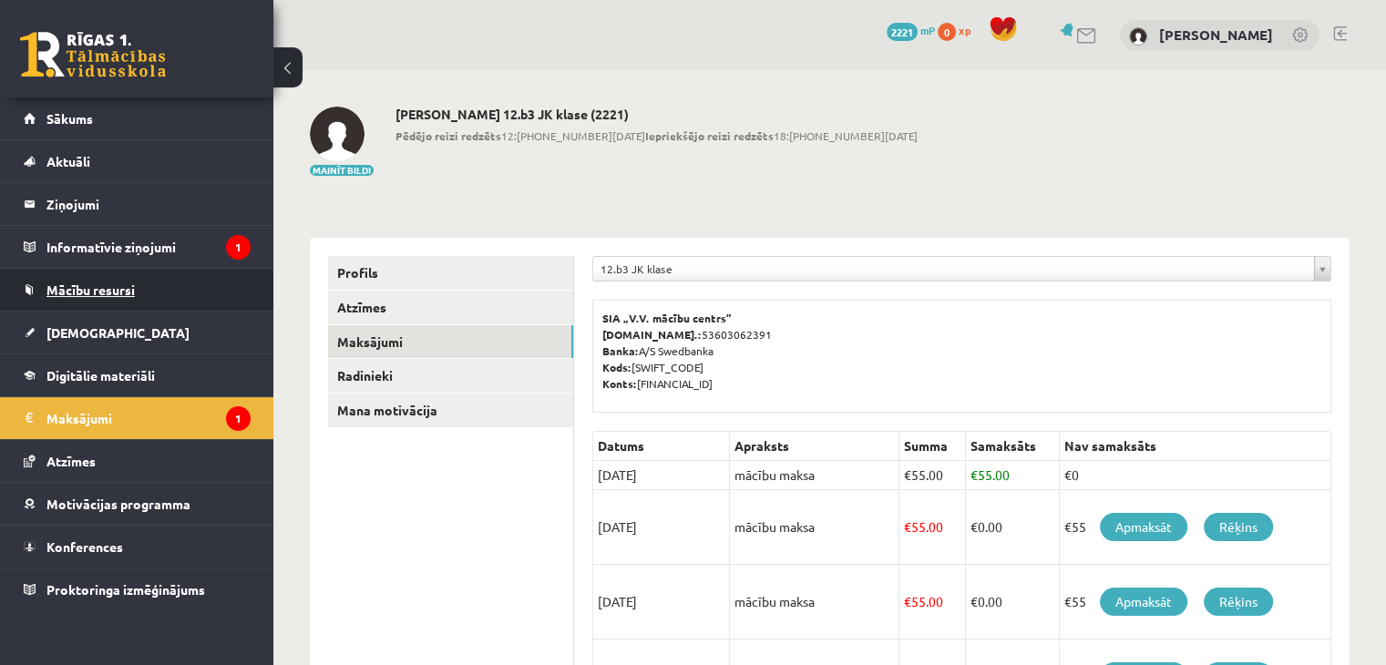
click at [71, 300] on link "Mācību resursi" at bounding box center [137, 290] width 227 height 42
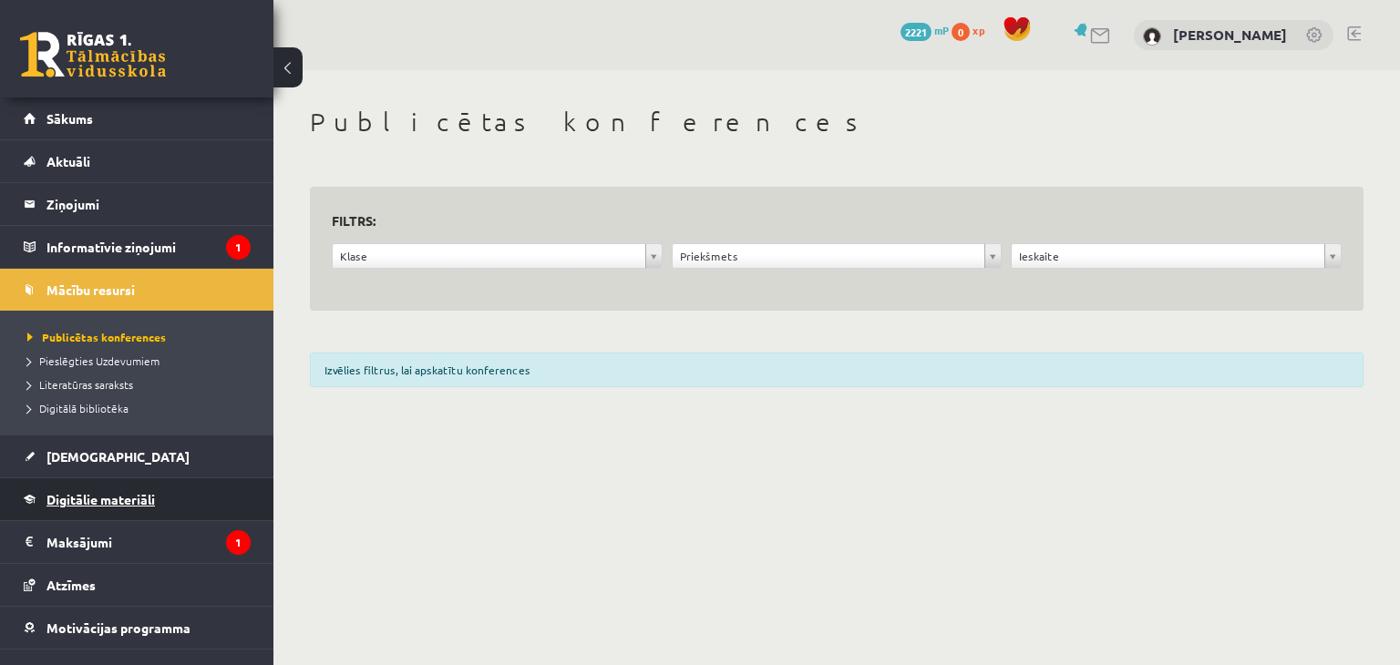
click at [73, 492] on span "Digitālie materiāli" at bounding box center [100, 499] width 108 height 16
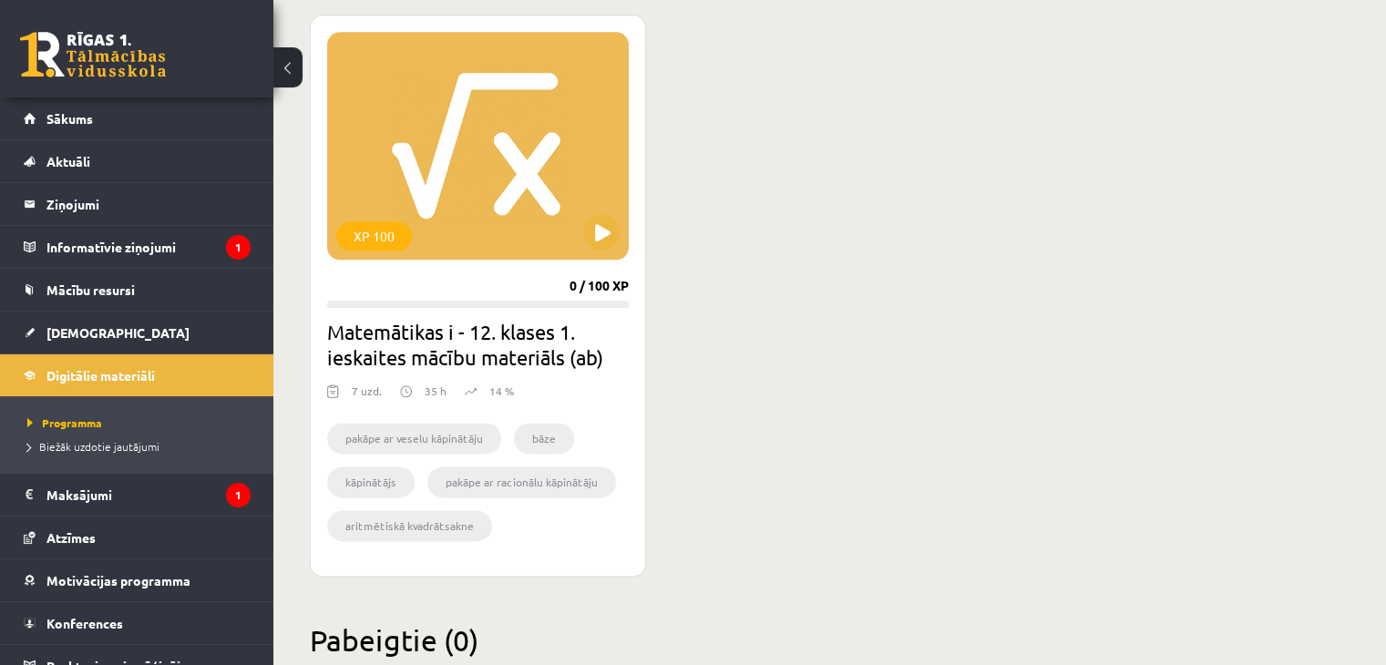
scroll to position [2289, 0]
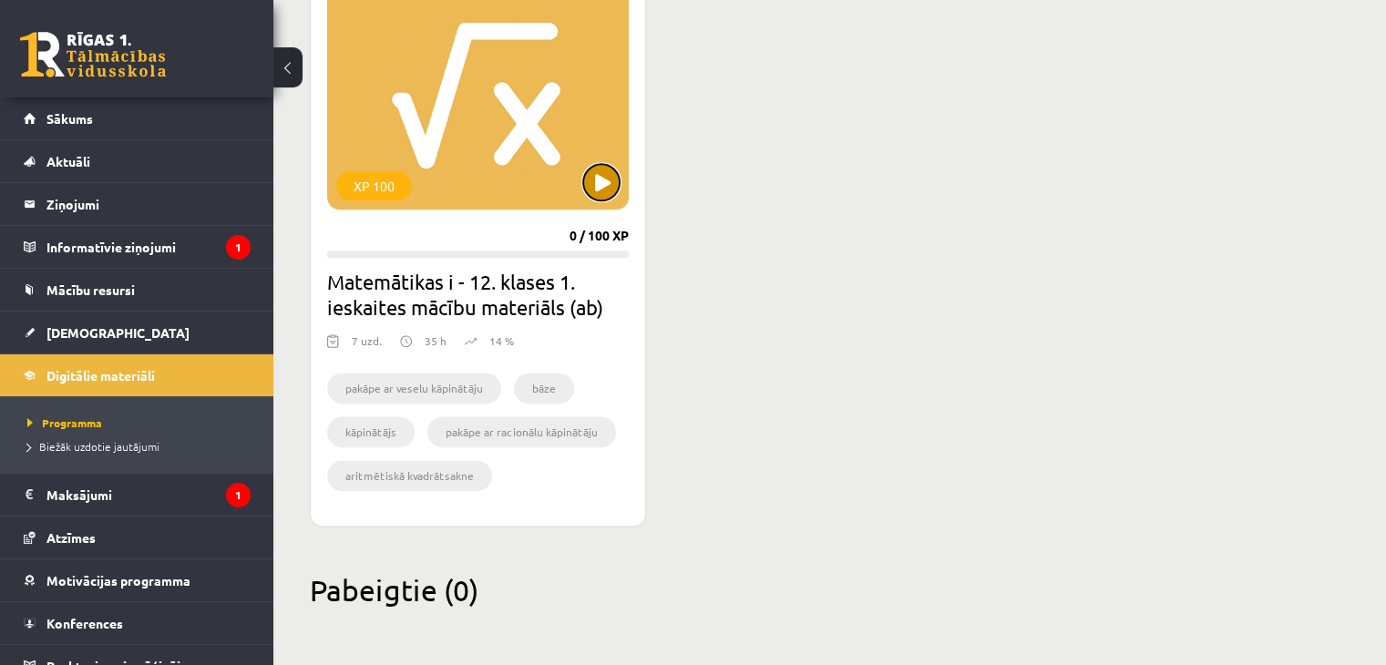
click at [595, 181] on button at bounding box center [601, 182] width 36 height 36
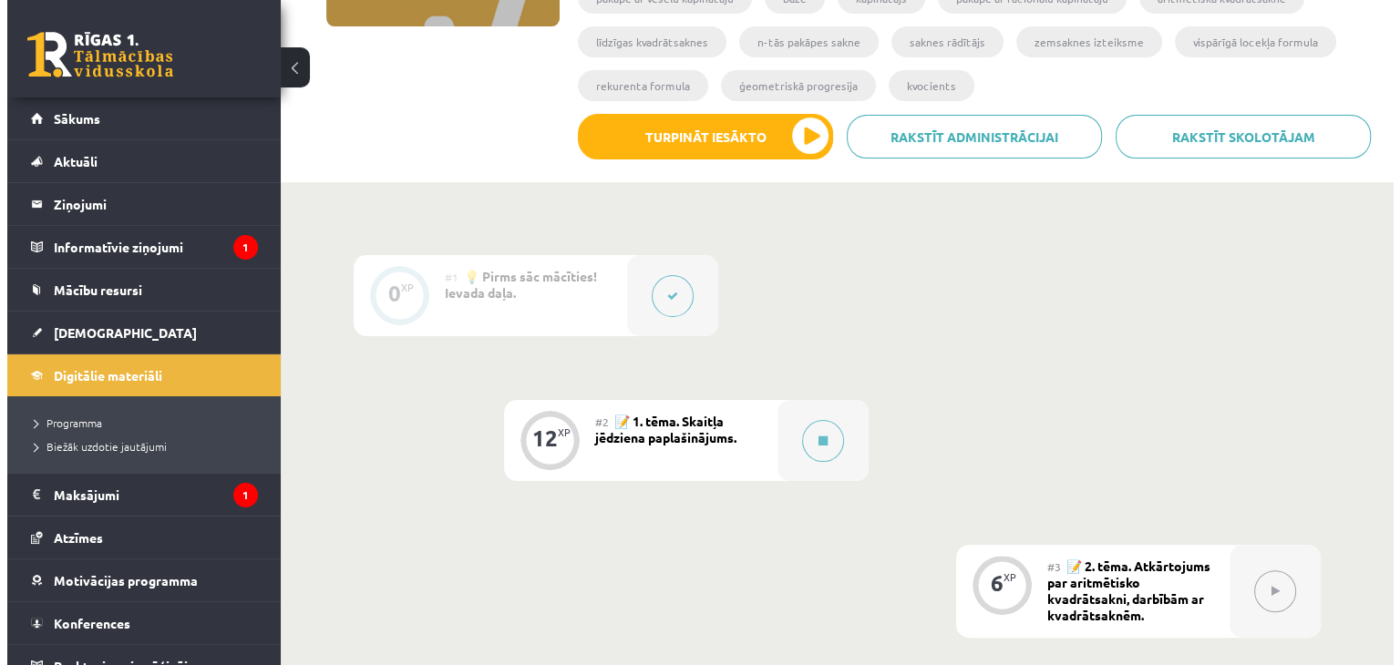
scroll to position [355, 0]
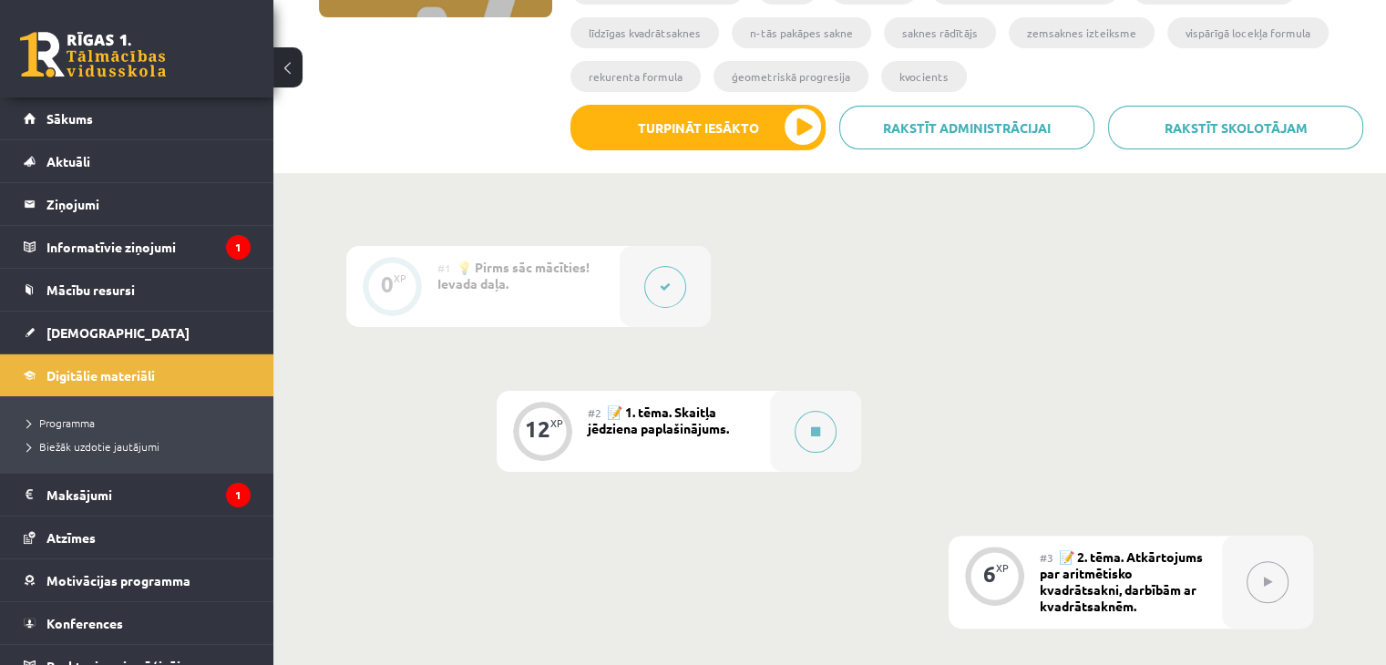
click at [695, 441] on div "#2 📝 1. tēma. Skaitļa jēdziena paplašinājums." at bounding box center [679, 431] width 182 height 81
click at [813, 424] on button at bounding box center [816, 432] width 42 height 42
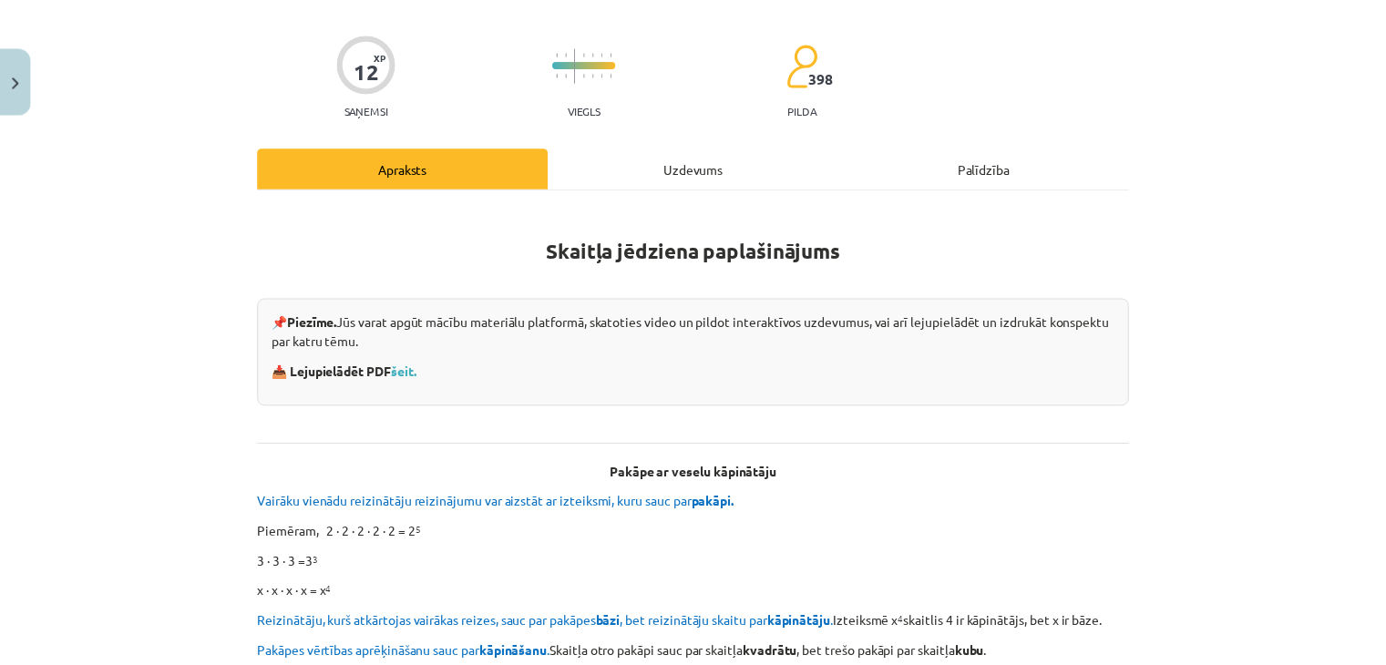
scroll to position [146, 0]
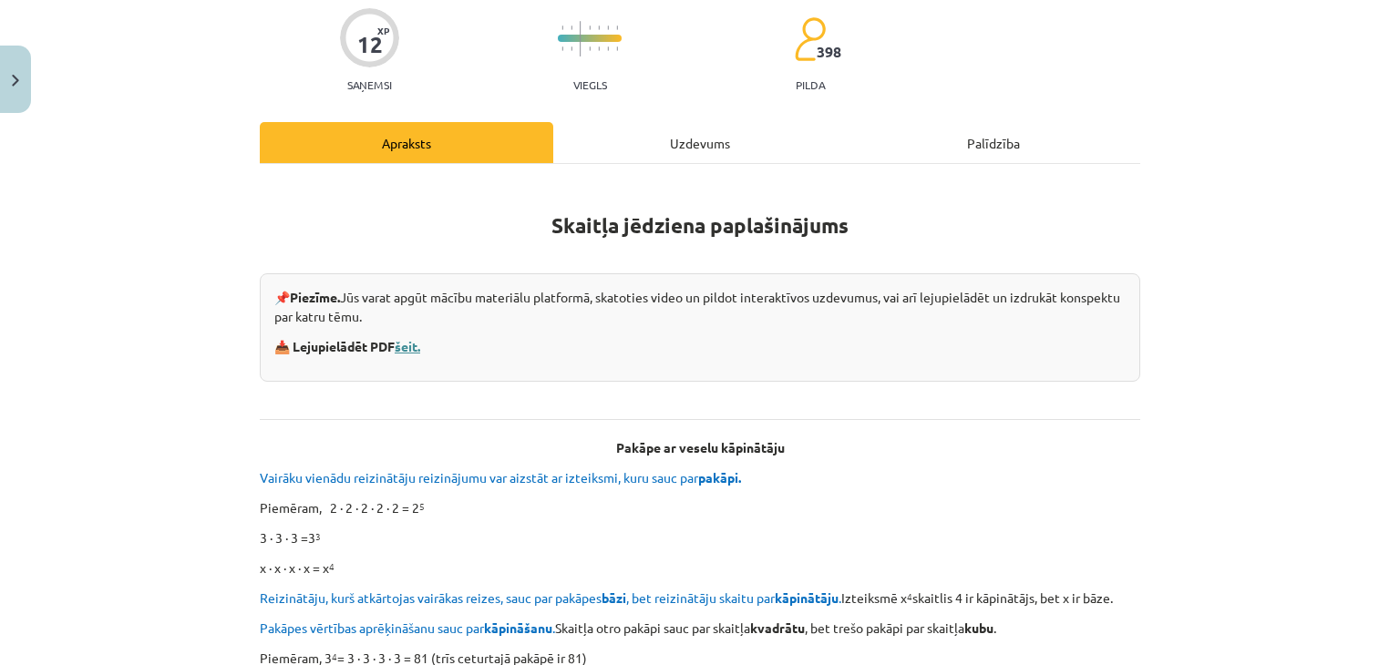
click at [397, 351] on link "šeit." at bounding box center [408, 346] width 26 height 16
click at [12, 86] on button "Close" at bounding box center [15, 79] width 31 height 67
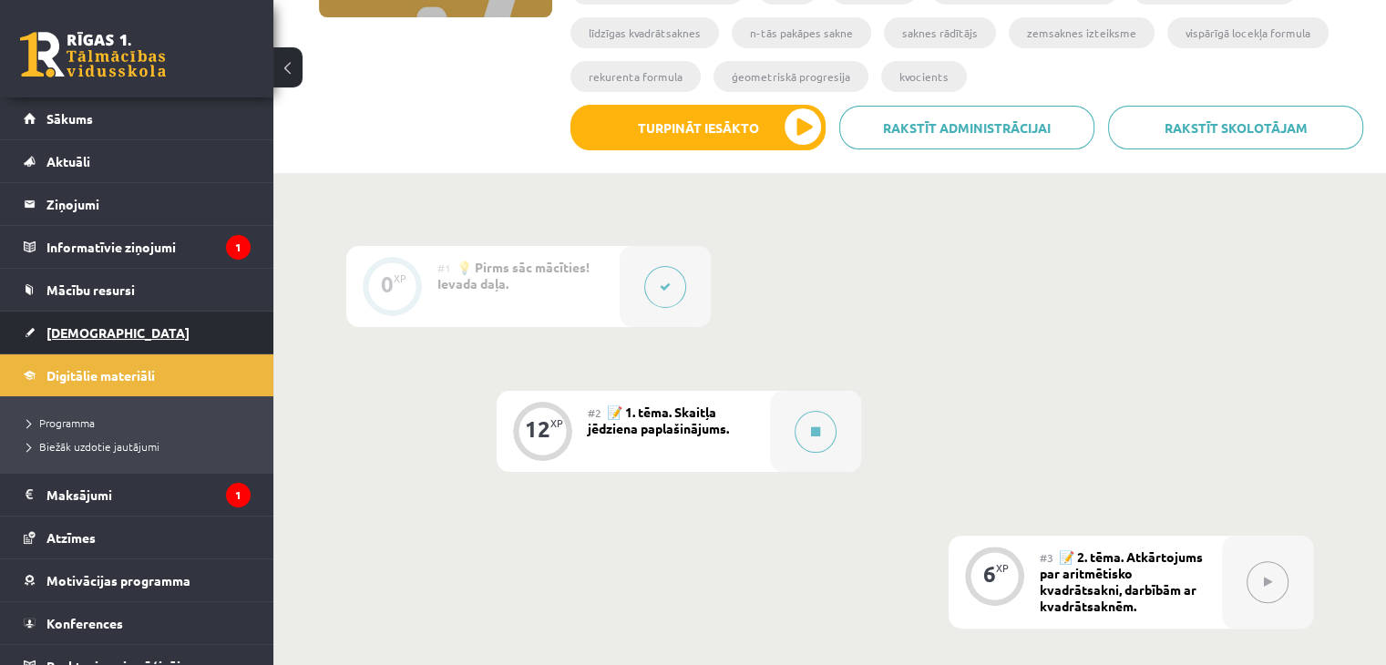
click at [125, 312] on link "[DEMOGRAPHIC_DATA]" at bounding box center [137, 333] width 227 height 42
